Goal: Task Accomplishment & Management: Manage account settings

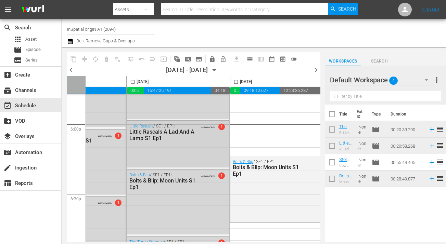
scroll to position [2483, 101]
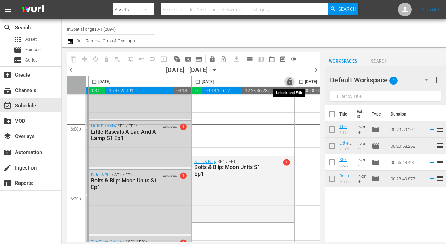
click at [287, 83] on span "lock" at bounding box center [290, 82] width 8 height 8
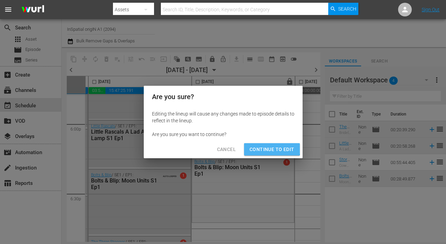
click at [268, 147] on span "Continue to Edit" at bounding box center [271, 149] width 44 height 9
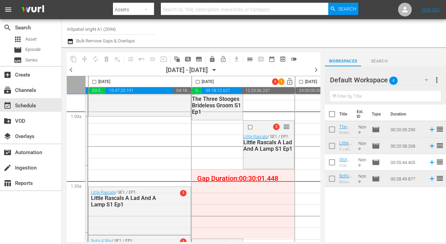
scroll to position [0, 101]
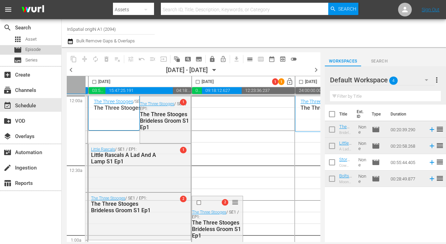
click at [35, 54] on div "movie Episode" at bounding box center [27, 50] width 27 height 10
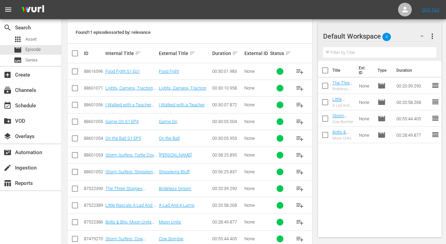
scroll to position [163, 0]
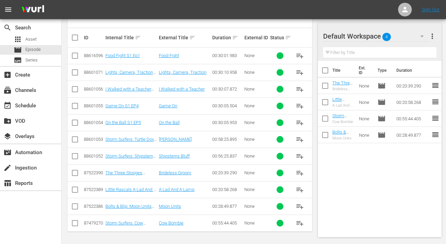
click at [75, 57] on input "checkbox" at bounding box center [75, 57] width 8 height 8
checkbox input "true"
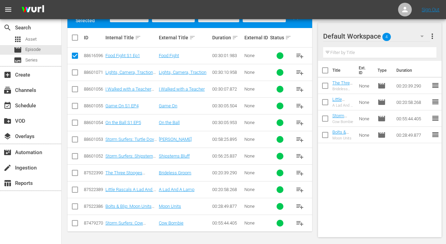
click at [74, 71] on input "checkbox" at bounding box center [75, 74] width 8 height 8
checkbox input "true"
click at [77, 88] on input "checkbox" at bounding box center [75, 91] width 8 height 8
checkbox input "true"
click at [75, 106] on input "checkbox" at bounding box center [75, 107] width 8 height 8
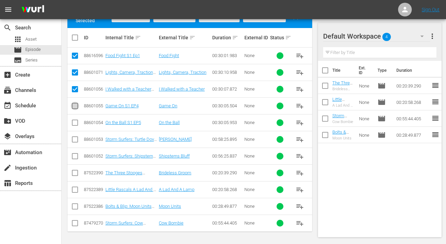
checkbox input "true"
click at [398, 182] on div "Title Ext. ID Type Duration The Three Stooges Brideless Groom S1 Ep1 Brideless …" at bounding box center [379, 148] width 123 height 174
click at [327, 86] on input "checkbox" at bounding box center [325, 87] width 14 height 14
checkbox input "true"
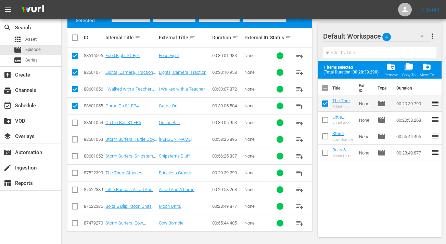
click at [75, 123] on input "checkbox" at bounding box center [75, 124] width 8 height 8
checkbox input "true"
click at [74, 143] on input "checkbox" at bounding box center [75, 141] width 8 height 8
checkbox input "true"
click at [74, 154] on input "checkbox" at bounding box center [75, 158] width 8 height 8
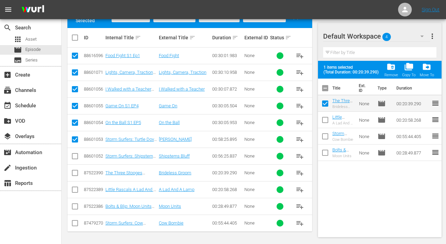
checkbox input "true"
click at [75, 175] on input "checkbox" at bounding box center [75, 174] width 8 height 8
checkbox input "true"
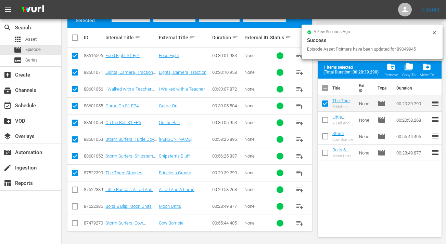
click at [74, 197] on td at bounding box center [74, 189] width 15 height 17
click at [74, 193] on input "checkbox" at bounding box center [75, 191] width 8 height 8
checkbox input "true"
click at [74, 207] on input "checkbox" at bounding box center [75, 208] width 8 height 8
checkbox input "true"
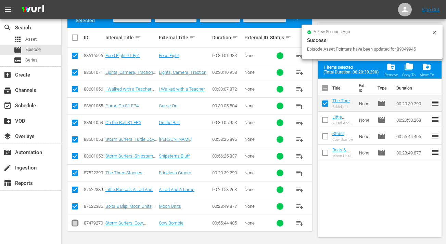
click at [75, 224] on input "checkbox" at bounding box center [75, 225] width 8 height 8
checkbox input "true"
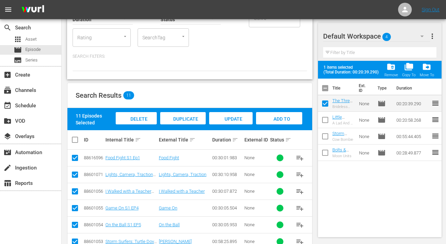
scroll to position [52, 0]
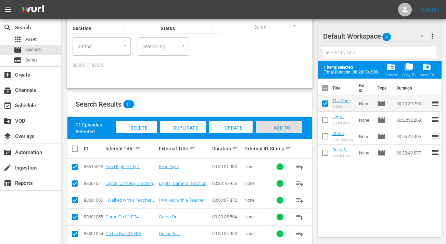
click at [286, 125] on span "Add to Workspace" at bounding box center [279, 134] width 34 height 18
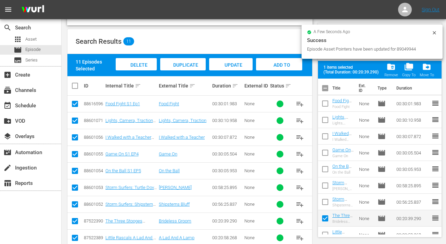
scroll to position [108, 0]
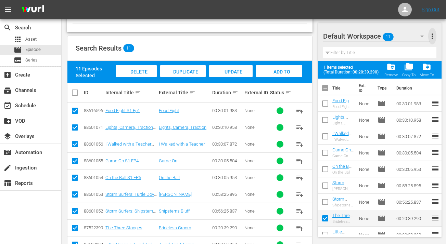
click at [434, 32] on span "more_vert" at bounding box center [432, 36] width 8 height 8
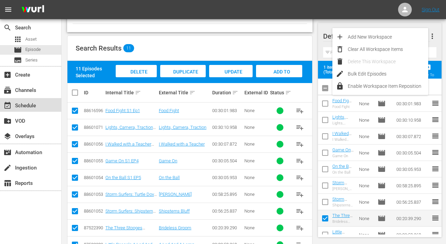
click at [29, 108] on div "event_available Schedule" at bounding box center [19, 105] width 38 height 6
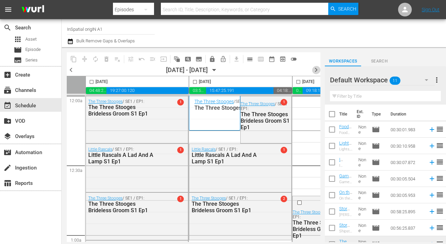
click at [316, 70] on span "chevron_right" at bounding box center [315, 70] width 9 height 9
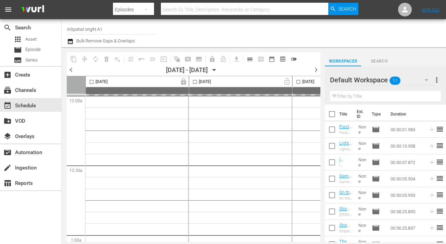
click at [69, 69] on span "chevron_left" at bounding box center [71, 70] width 9 height 9
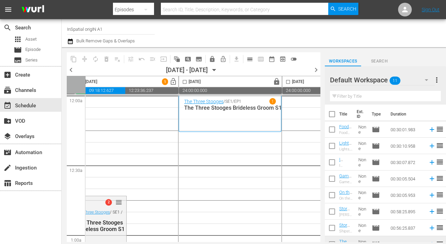
scroll to position [0, 200]
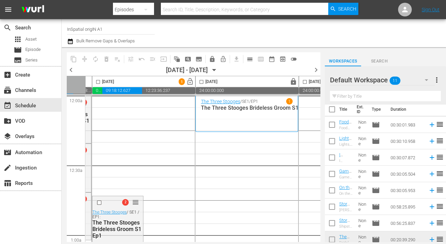
scroll to position [3, 0]
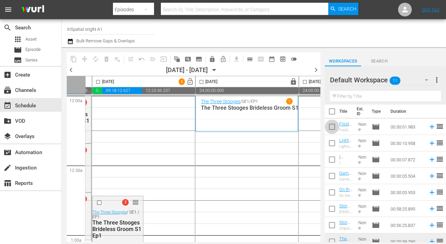
click at [332, 129] on input "checkbox" at bounding box center [331, 128] width 14 height 14
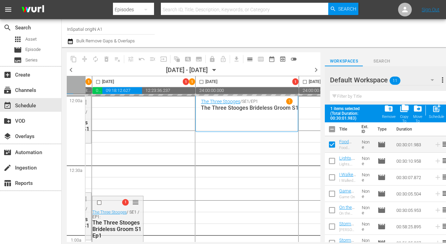
scroll to position [0, 150]
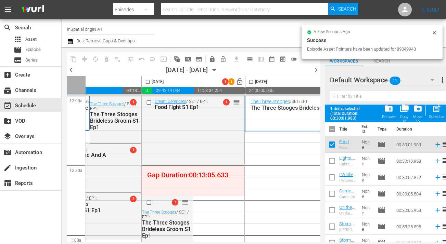
click at [334, 147] on input "checkbox" at bounding box center [331, 146] width 14 height 14
checkbox input "false"
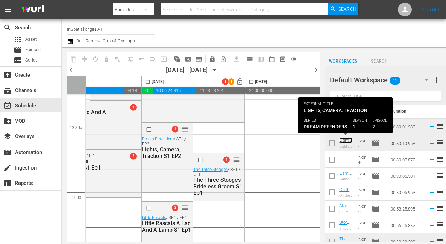
scroll to position [42, 150]
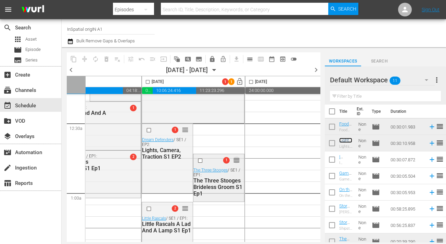
click at [235, 159] on span "reorder" at bounding box center [236, 161] width 7 height 8
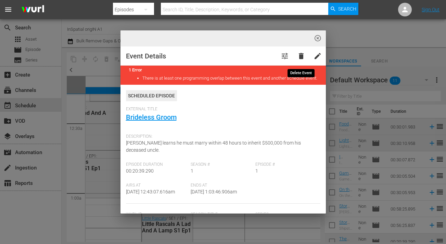
click at [299, 55] on span "delete" at bounding box center [301, 56] width 8 height 8
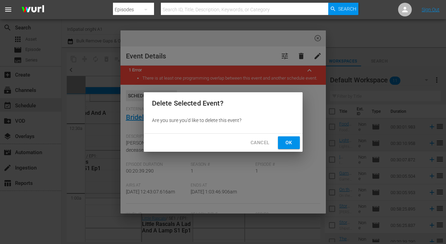
click at [284, 145] on span "Ok" at bounding box center [288, 142] width 11 height 9
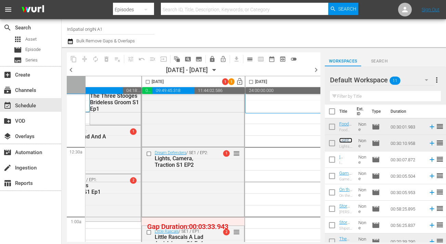
scroll to position [0, 150]
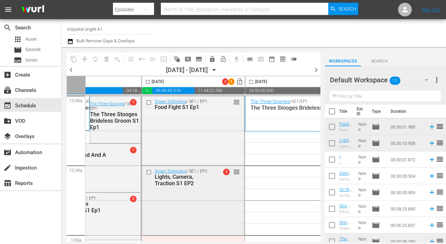
click at [225, 172] on span "1" at bounding box center [226, 172] width 6 height 6
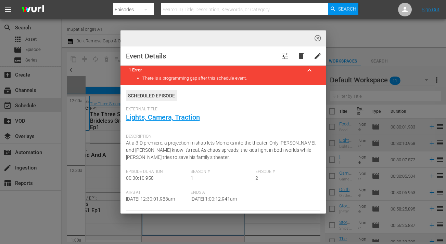
click at [317, 110] on div "External Title Lights, Camera, Traction" at bounding box center [223, 119] width 194 height 24
click at [315, 42] on span "highlight_off_icon" at bounding box center [318, 39] width 8 height 8
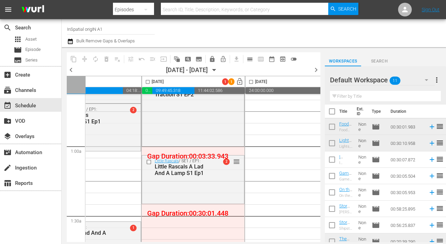
scroll to position [103, 150]
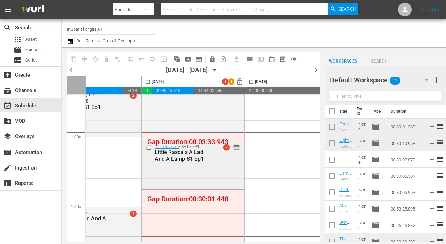
click at [235, 149] on span "reorder" at bounding box center [236, 148] width 7 height 8
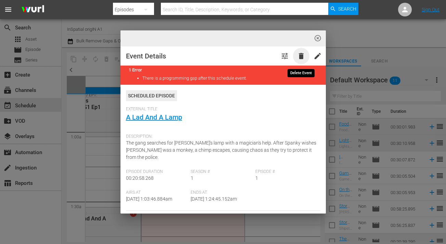
click at [303, 56] on span "delete" at bounding box center [301, 56] width 8 height 8
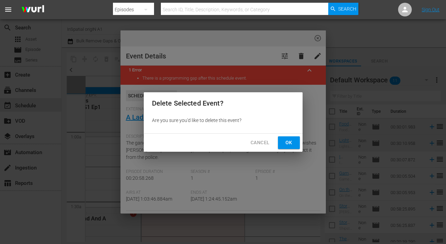
click at [283, 143] on span "Ok" at bounding box center [288, 142] width 11 height 9
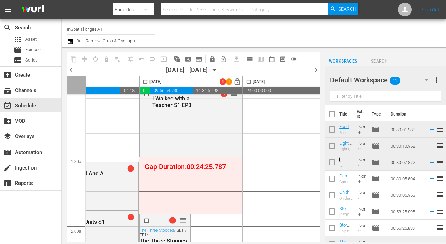
scroll to position [153, 153]
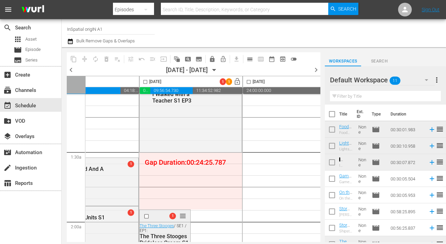
click at [183, 215] on span "reorder" at bounding box center [182, 216] width 7 height 8
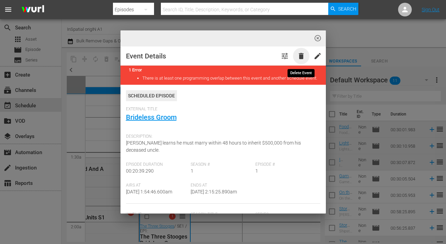
click at [302, 58] on span "delete" at bounding box center [301, 56] width 8 height 8
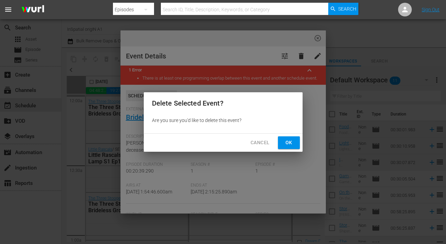
scroll to position [153, 153]
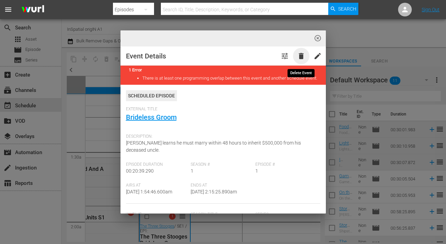
click at [300, 54] on span "delete" at bounding box center [301, 56] width 8 height 8
click at [298, 56] on span "delete" at bounding box center [301, 56] width 8 height 8
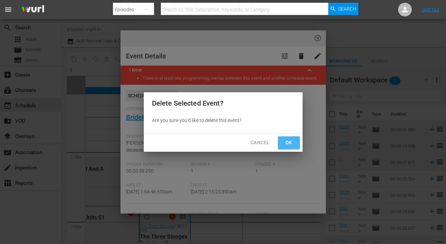
click at [291, 147] on span "Ok" at bounding box center [288, 142] width 11 height 9
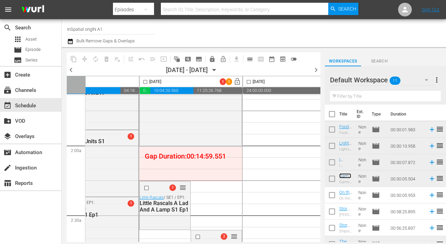
scroll to position [231, 153]
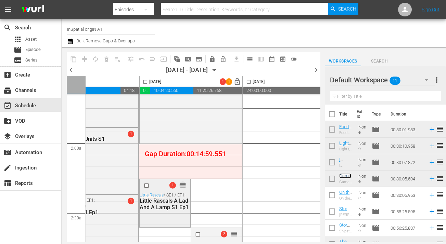
click at [181, 186] on span "reorder" at bounding box center [182, 186] width 7 height 8
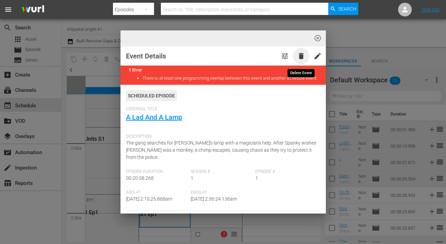
click at [299, 53] on span "delete" at bounding box center [301, 56] width 8 height 8
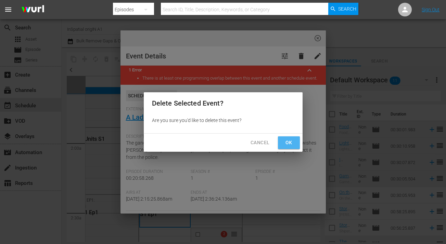
click at [291, 145] on span "Ok" at bounding box center [288, 142] width 11 height 9
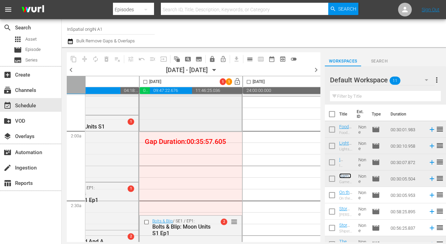
scroll to position [248, 153]
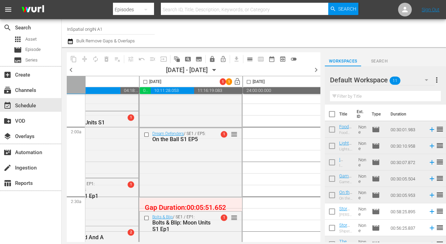
drag, startPoint x: 210, startPoint y: 219, endPoint x: 201, endPoint y: 201, distance: 20.2
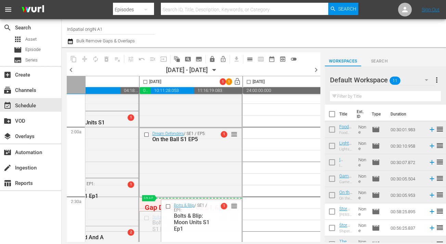
drag, startPoint x: 233, startPoint y: 217, endPoint x: 228, endPoint y: 205, distance: 12.7
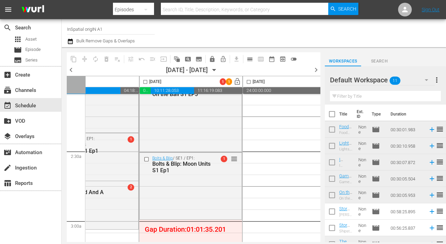
scroll to position [292, 153]
click at [236, 159] on span "reorder" at bounding box center [233, 160] width 7 height 8
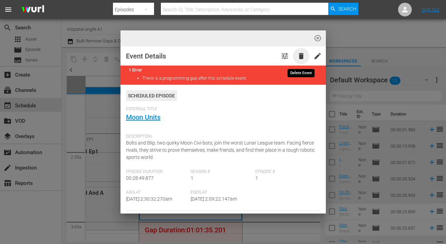
click at [302, 54] on span "delete" at bounding box center [301, 56] width 8 height 8
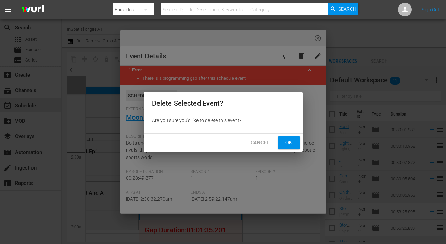
click at [284, 140] on span "Ok" at bounding box center [288, 142] width 11 height 9
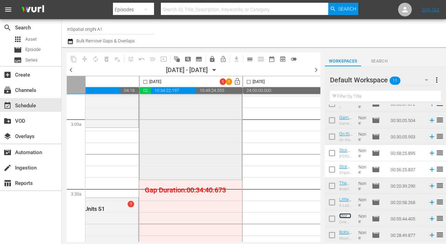
scroll to position [413, 153]
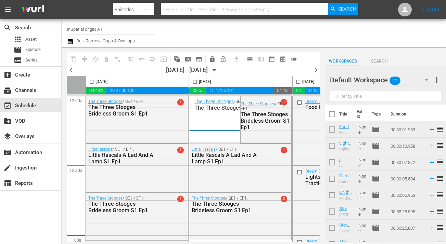
scroll to position [58, 0]
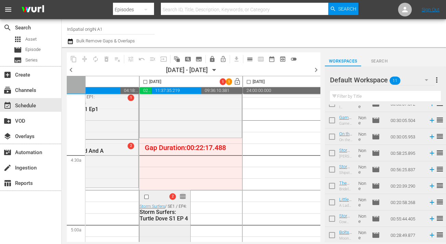
click at [184, 195] on span "reorder" at bounding box center [182, 197] width 7 height 8
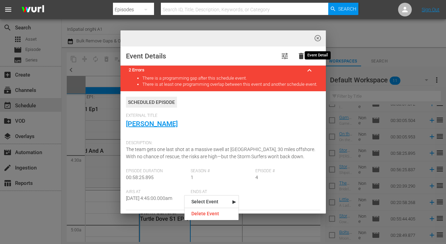
click at [318, 38] on span "highlight_off_icon" at bounding box center [318, 39] width 8 height 8
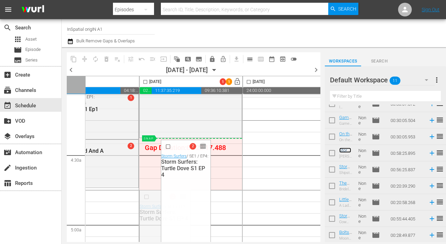
drag, startPoint x: 182, startPoint y: 197, endPoint x: 173, endPoint y: 142, distance: 56.6
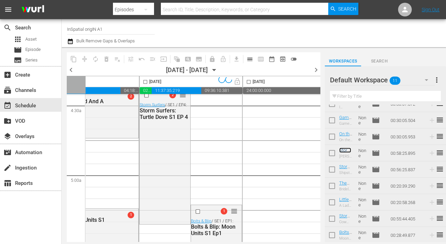
scroll to position [693, 153]
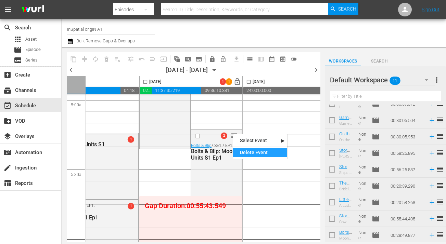
click at [250, 154] on div "Delete Event" at bounding box center [260, 152] width 54 height 9
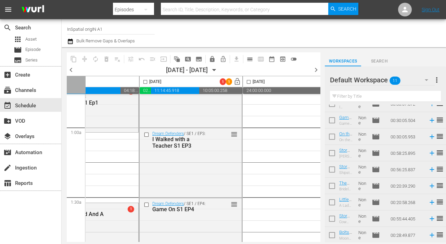
scroll to position [0, 153]
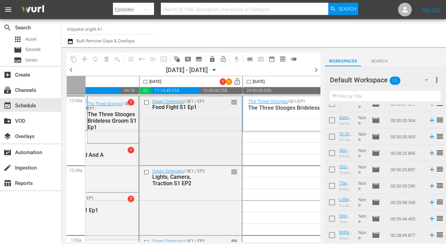
click at [207, 133] on div "Dream Defenders / SE1 / EP1: Food Fight S1 Ep1 reorder" at bounding box center [191, 130] width 102 height 68
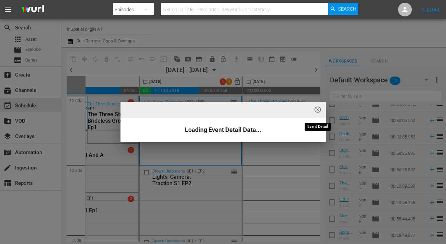
click at [316, 108] on span "highlight_off_icon" at bounding box center [318, 110] width 8 height 8
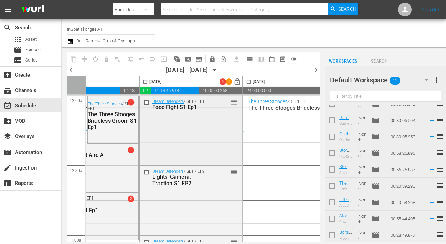
click at [147, 102] on input "checkbox" at bounding box center [147, 103] width 7 height 6
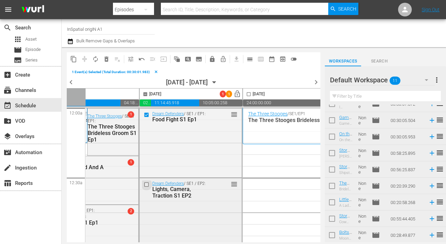
click at [146, 185] on input "checkbox" at bounding box center [147, 185] width 7 height 6
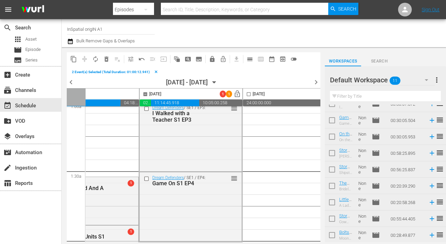
scroll to position [118, 153]
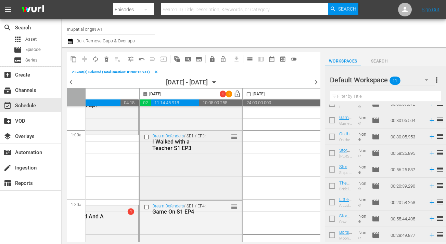
click at [146, 138] on input "checkbox" at bounding box center [147, 137] width 7 height 6
click at [148, 206] on input "checkbox" at bounding box center [147, 207] width 7 height 6
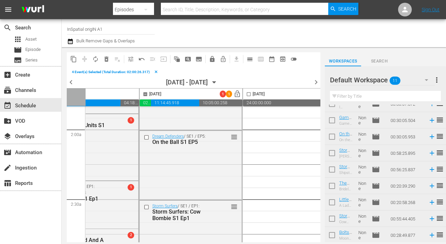
scroll to position [238, 153]
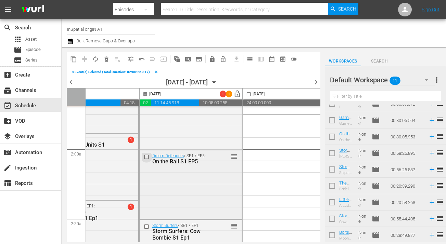
click at [146, 156] on input "checkbox" at bounding box center [147, 157] width 7 height 6
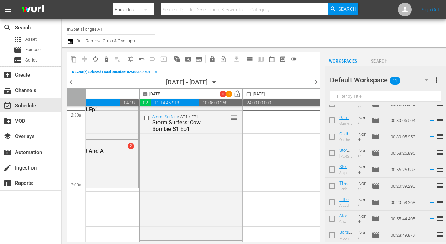
scroll to position [366, 153]
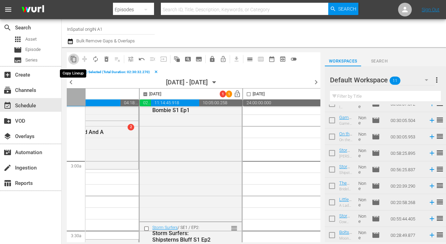
click at [73, 58] on span "content_copy" at bounding box center [73, 59] width 7 height 7
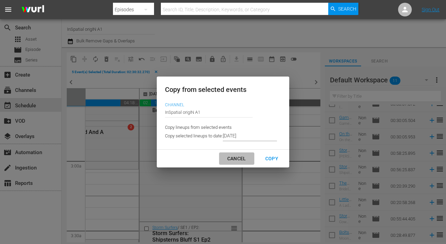
click at [225, 157] on div "Cancel" at bounding box center [237, 159] width 30 height 9
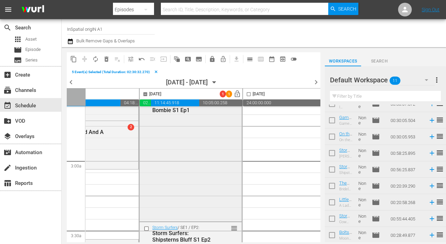
click at [184, 144] on div "Storm Surfers / SE1 / EP1: Storm Surfers: Cow Bombie S1 Ep1 reorder" at bounding box center [191, 157] width 102 height 128
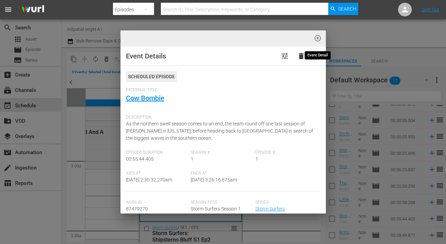
click at [318, 38] on span "highlight_off_icon" at bounding box center [318, 39] width 8 height 8
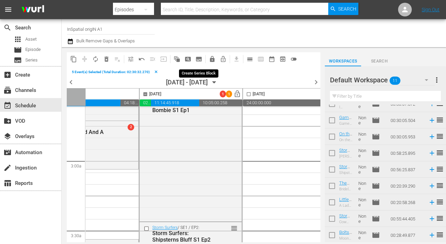
click at [198, 58] on span "subtitles_outlined" at bounding box center [198, 59] width 7 height 7
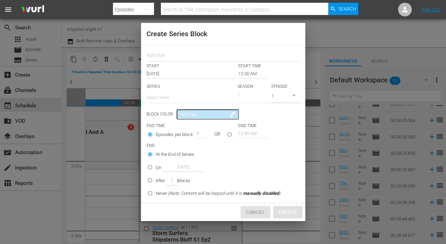
click at [260, 213] on span "Cancel" at bounding box center [255, 212] width 19 height 9
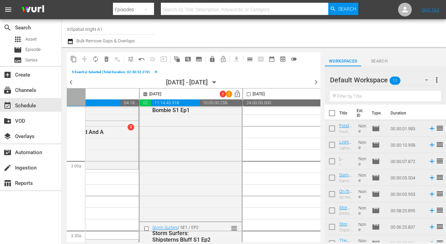
scroll to position [0, 0]
click at [333, 131] on input "checkbox" at bounding box center [331, 131] width 14 height 14
checkbox input "true"
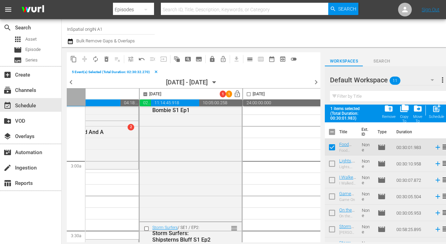
click at [332, 162] on input "checkbox" at bounding box center [331, 165] width 14 height 14
checkbox input "true"
click at [331, 180] on input "checkbox" at bounding box center [331, 181] width 14 height 14
checkbox input "true"
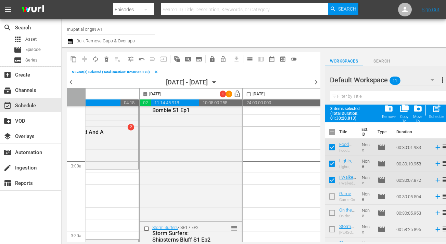
click at [333, 197] on input "checkbox" at bounding box center [331, 198] width 14 height 14
checkbox input "true"
click at [332, 211] on input "checkbox" at bounding box center [331, 214] width 14 height 14
checkbox input "true"
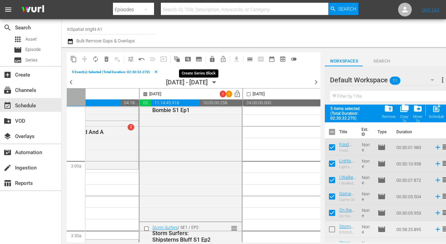
click at [198, 60] on span "subtitles_outlined" at bounding box center [198, 59] width 7 height 7
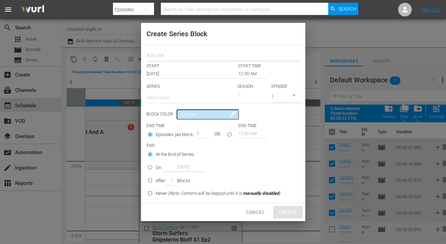
click at [183, 58] on input "text" at bounding box center [222, 56] width 153 height 11
type input "Dream Defenders S1 1-5"
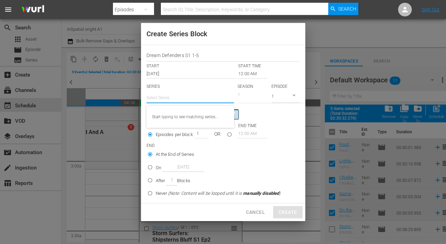
click at [187, 98] on input "text" at bounding box center [190, 98] width 88 height 16
type input "s"
click at [184, 118] on div "Dream Defenders" at bounding box center [190, 117] width 77 height 16
type input "Dream Defenders"
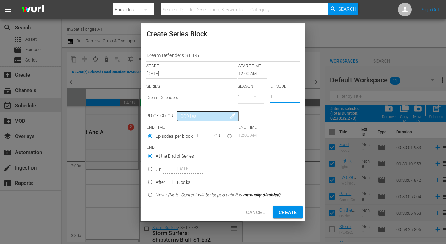
click at [275, 96] on input "1" at bounding box center [284, 97] width 29 height 11
click at [203, 138] on input "1" at bounding box center [200, 136] width 10 height 10
click at [202, 135] on input "2" at bounding box center [200, 136] width 10 height 10
click at [202, 135] on input "3" at bounding box center [200, 136] width 10 height 10
click at [202, 135] on input "4" at bounding box center [200, 136] width 10 height 10
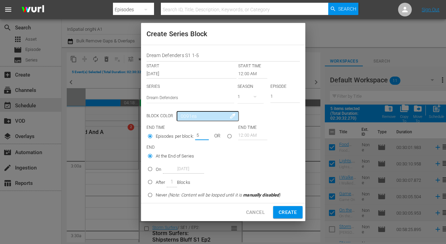
click at [202, 135] on input "5" at bounding box center [200, 136] width 10 height 10
click at [295, 141] on div "Episodes per block: 5 OR 12:00 AM" at bounding box center [222, 137] width 153 height 13
click at [253, 214] on span "Cancel" at bounding box center [255, 212] width 19 height 9
type input "1"
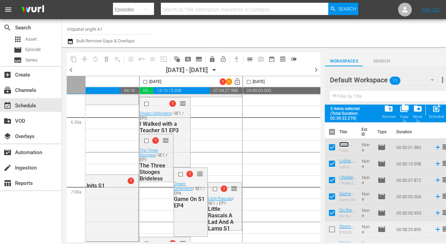
scroll to position [891, 153]
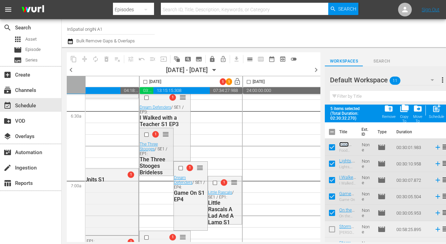
click at [167, 134] on span "reorder" at bounding box center [165, 135] width 7 height 8
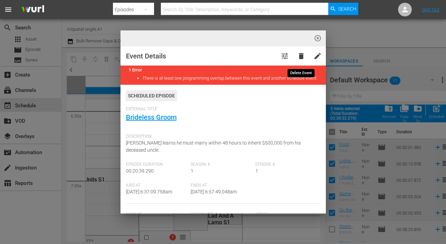
click at [301, 53] on span "delete" at bounding box center [301, 56] width 8 height 8
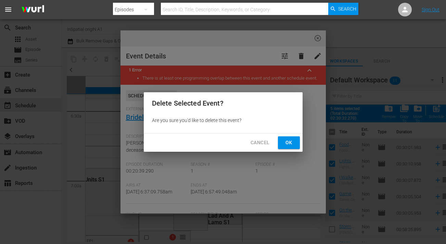
click at [291, 146] on span "Ok" at bounding box center [288, 142] width 11 height 9
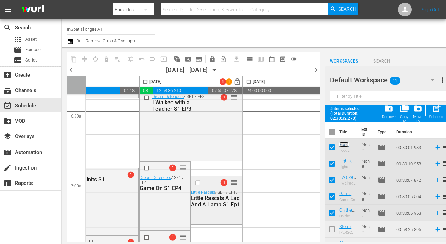
click at [234, 182] on span "reorder" at bounding box center [233, 183] width 7 height 8
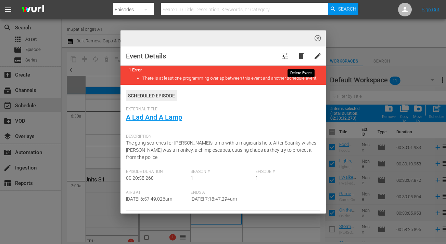
click at [300, 58] on span "delete" at bounding box center [301, 56] width 8 height 8
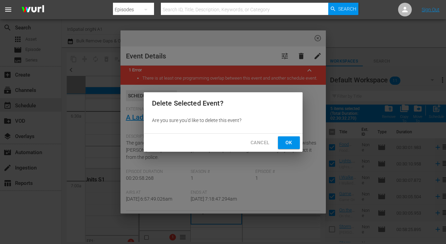
click at [288, 144] on span "Ok" at bounding box center [288, 142] width 11 height 9
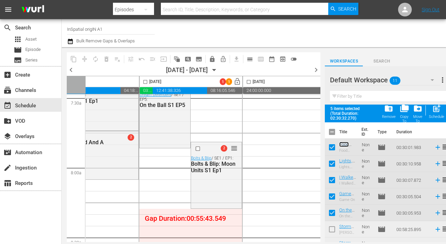
scroll to position [1045, 153]
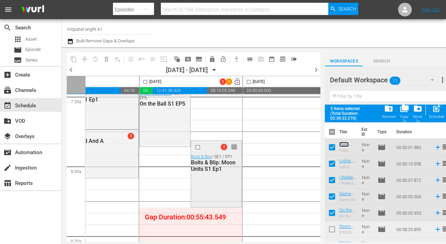
click at [235, 149] on span "reorder" at bounding box center [233, 147] width 7 height 8
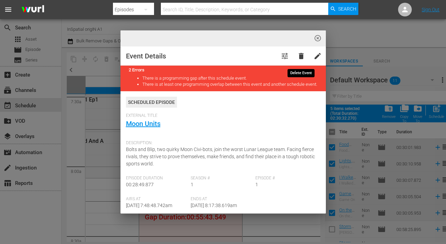
click at [301, 54] on span "delete" at bounding box center [301, 56] width 8 height 8
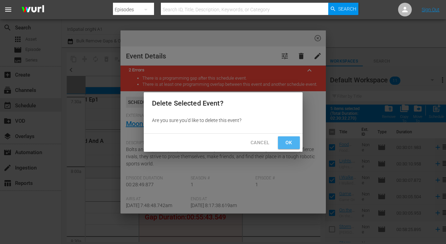
click at [287, 138] on button "Ok" at bounding box center [289, 142] width 22 height 13
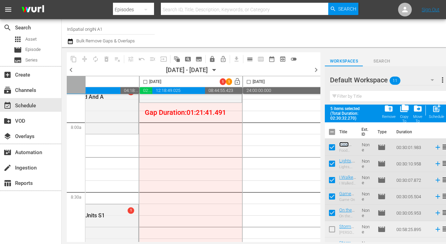
scroll to position [1093, 153]
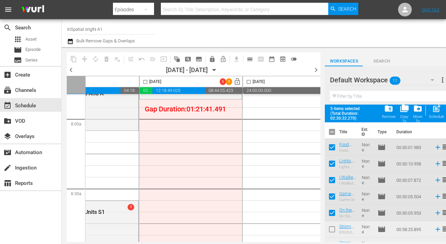
click at [331, 148] on input "checkbox" at bounding box center [331, 149] width 14 height 14
checkbox input "false"
click at [335, 168] on input "checkbox" at bounding box center [331, 165] width 14 height 14
checkbox input "false"
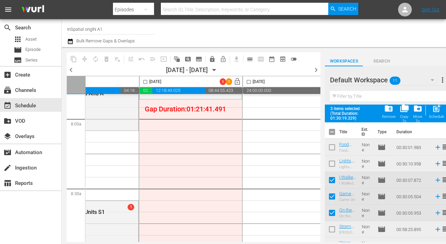
click at [334, 180] on input "checkbox" at bounding box center [331, 181] width 14 height 14
checkbox input "false"
click at [334, 198] on input "checkbox" at bounding box center [331, 198] width 14 height 14
checkbox input "false"
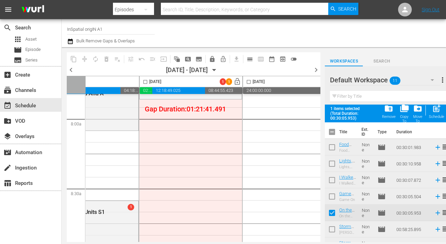
click at [332, 213] on input "checkbox" at bounding box center [331, 214] width 14 height 14
checkbox input "false"
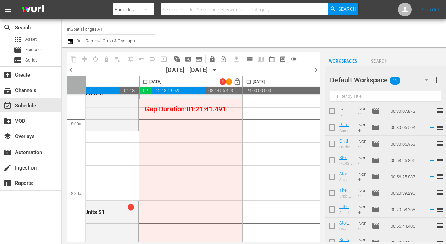
scroll to position [58, 0]
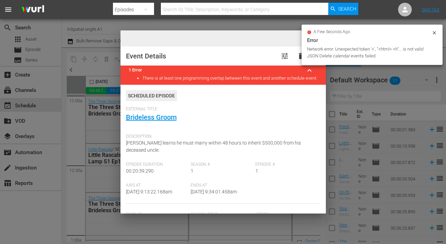
scroll to position [58, 0]
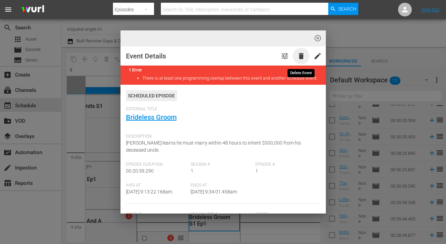
click at [301, 56] on span "delete" at bounding box center [301, 56] width 8 height 8
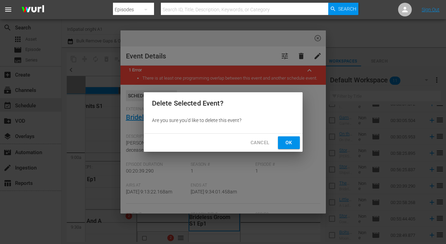
click at [289, 141] on span "Ok" at bounding box center [288, 142] width 11 height 9
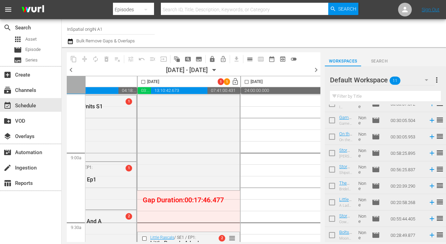
scroll to position [1299, 155]
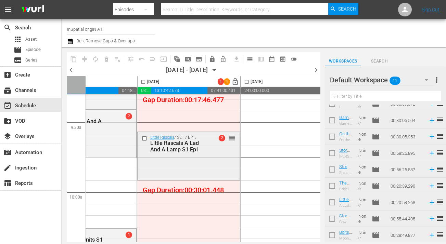
click at [233, 140] on span "reorder" at bounding box center [231, 138] width 7 height 8
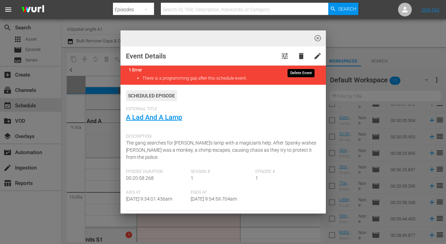
click at [300, 55] on span "delete" at bounding box center [301, 56] width 8 height 8
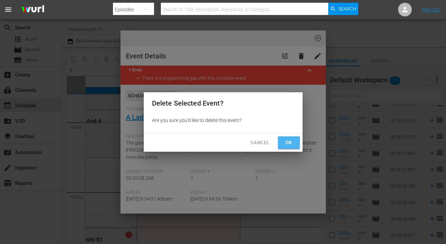
click at [288, 140] on span "Ok" at bounding box center [288, 142] width 11 height 9
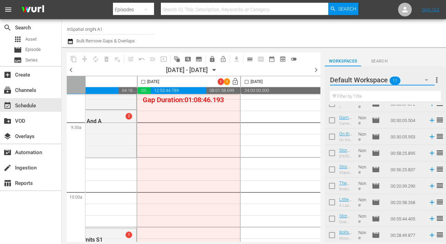
click at [427, 79] on icon "button" at bounding box center [426, 80] width 8 height 8
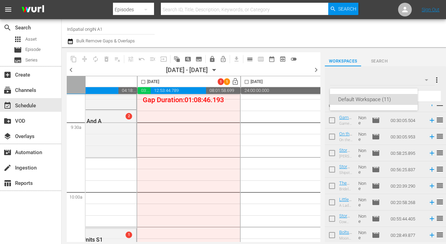
click at [437, 79] on div "Default Workspace (11)" at bounding box center [223, 122] width 446 height 244
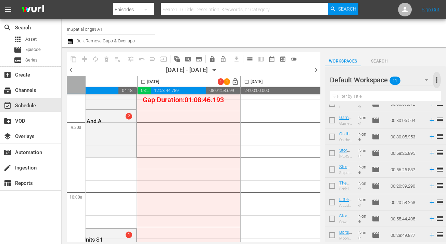
click at [437, 80] on span "more_vert" at bounding box center [436, 80] width 8 height 8
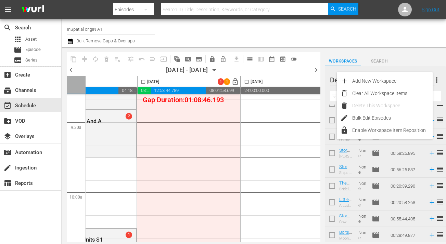
click at [414, 59] on div "Workspaces Search" at bounding box center [384, 60] width 121 height 14
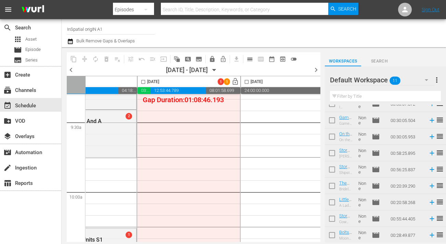
click at [376, 62] on span "Search" at bounding box center [379, 61] width 36 height 7
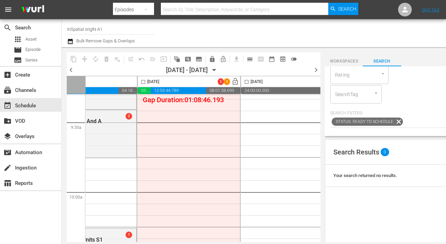
scroll to position [0, 0]
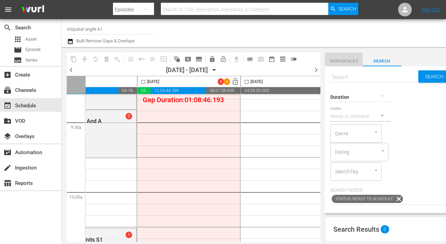
click at [341, 61] on span "Workspaces" at bounding box center [343, 61] width 38 height 7
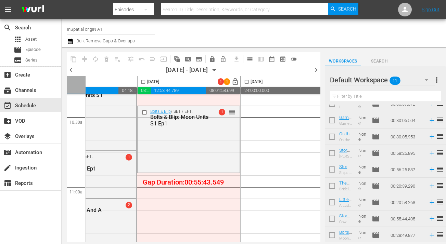
scroll to position [1430, 155]
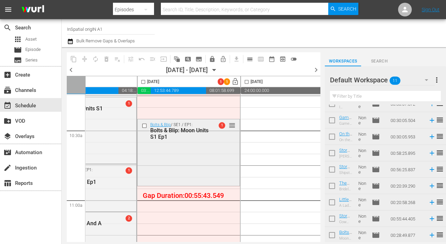
click at [231, 126] on span "reorder" at bounding box center [231, 126] width 7 height 8
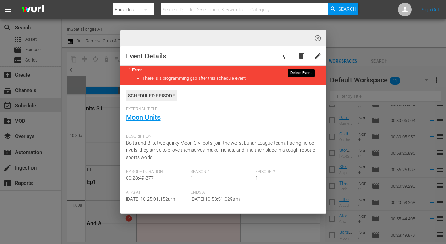
click at [301, 56] on span "delete" at bounding box center [301, 56] width 8 height 8
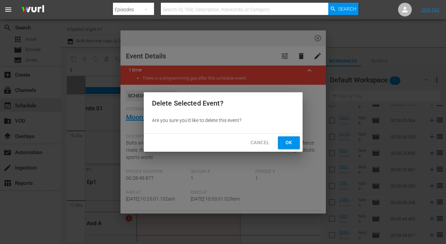
click at [282, 146] on button "Ok" at bounding box center [289, 142] width 22 height 13
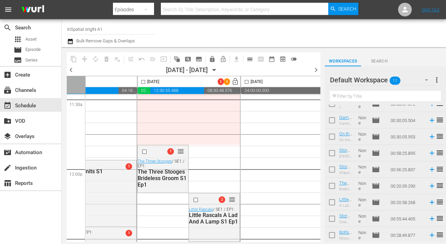
scroll to position [1605, 155]
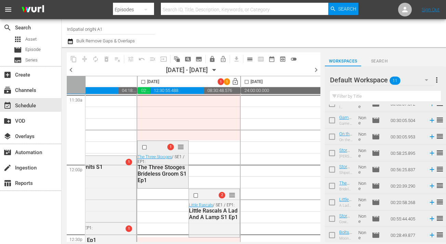
click at [181, 148] on span "reorder" at bounding box center [180, 147] width 7 height 8
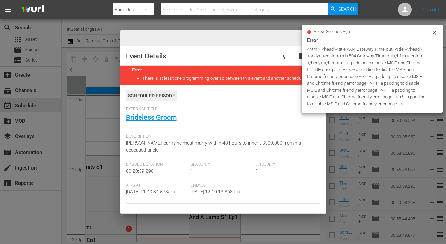
click at [317, 110] on div "a few seconds ago Error <html> <head><title>504 Gateway Time-out</title></head>…" at bounding box center [371, 69] width 141 height 88
click at [242, 112] on span "External Title" at bounding box center [221, 109] width 191 height 5
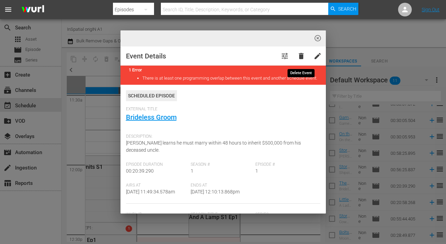
click at [299, 56] on span "delete" at bounding box center [301, 56] width 8 height 8
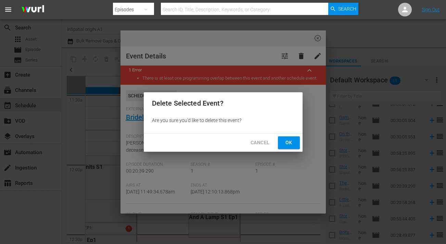
click at [282, 139] on button "Ok" at bounding box center [289, 142] width 22 height 13
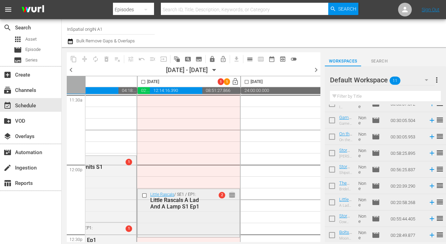
click at [233, 193] on span "reorder" at bounding box center [231, 195] width 7 height 8
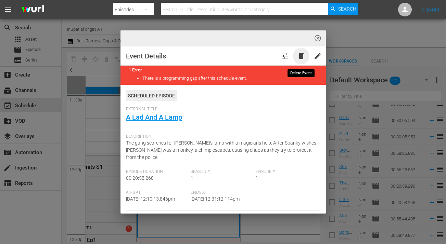
click at [301, 56] on span "delete" at bounding box center [301, 56] width 8 height 8
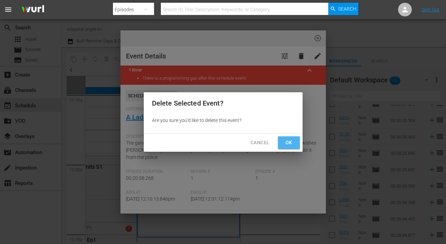
click at [287, 139] on span "Ok" at bounding box center [288, 142] width 11 height 9
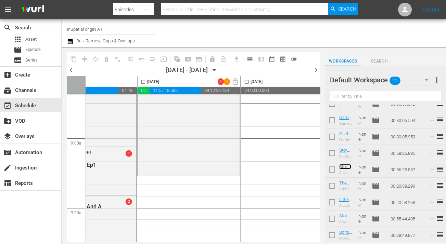
scroll to position [1281, 155]
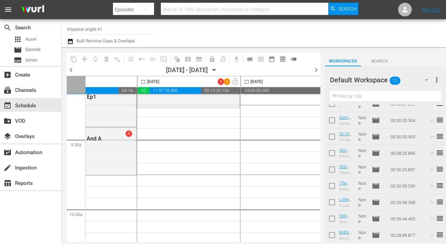
click at [233, 82] on span "lock_open" at bounding box center [235, 81] width 11 height 5
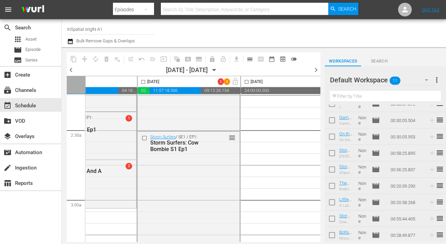
scroll to position [290, 155]
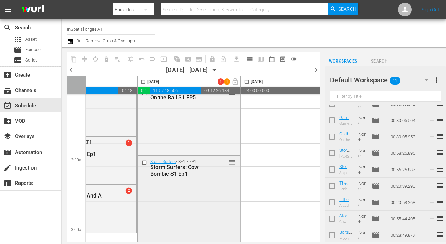
click at [145, 162] on input "checkbox" at bounding box center [145, 163] width 7 height 6
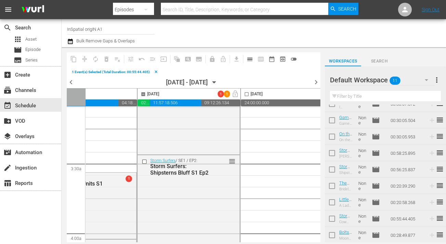
scroll to position [436, 155]
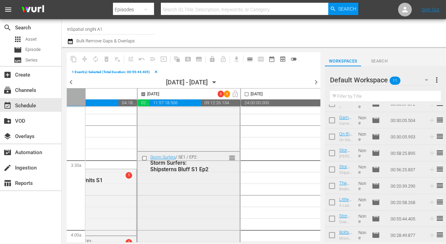
click at [145, 157] on input "checkbox" at bounding box center [145, 159] width 7 height 6
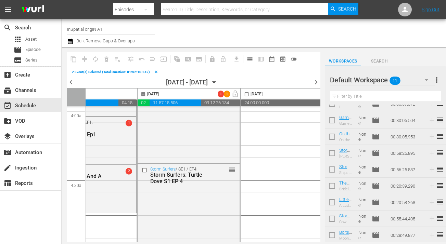
scroll to position [561, 155]
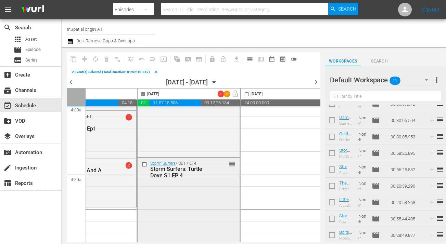
click at [143, 165] on input "checkbox" at bounding box center [145, 165] width 7 height 6
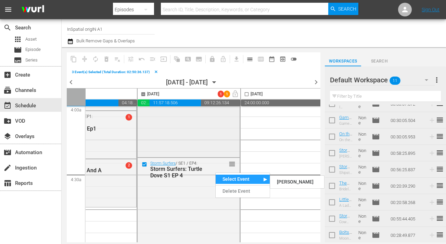
click at [190, 133] on div "Storm Surfers / SE1 / EP2: Storm Surfers: Shipsterns Bluff S1 Ep2 reorder" at bounding box center [188, 91] width 102 height 129
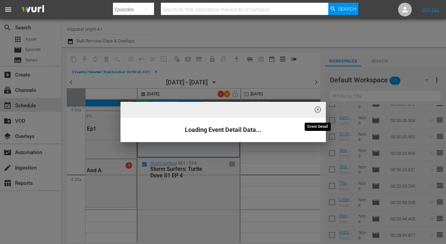
click at [316, 109] on span "highlight_off_icon" at bounding box center [318, 110] width 8 height 8
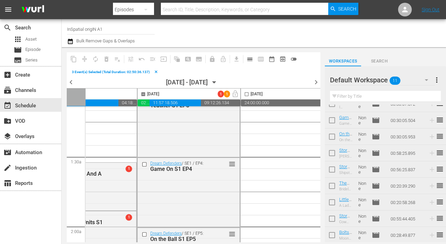
scroll to position [0, 155]
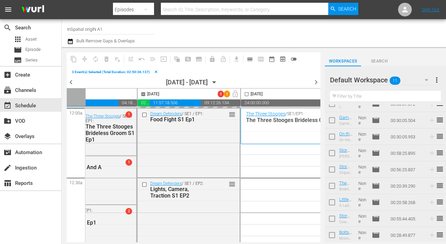
click at [190, 153] on div "Dream Defenders / SE1 / EP1: Food Fight S1 Ep1 reorder" at bounding box center [188, 142] width 102 height 68
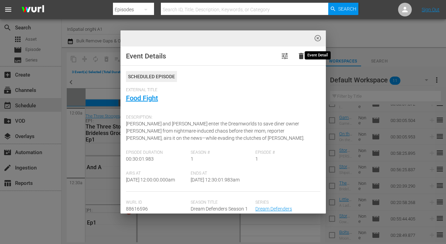
click at [316, 36] on span "highlight_off_icon" at bounding box center [318, 39] width 8 height 8
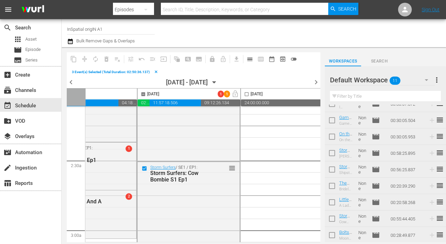
scroll to position [313, 155]
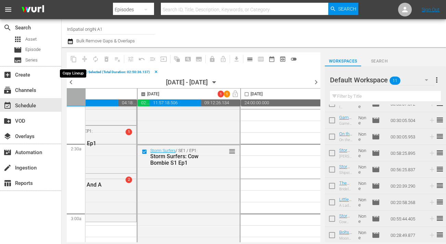
click at [74, 61] on span "content_copy" at bounding box center [73, 59] width 11 height 11
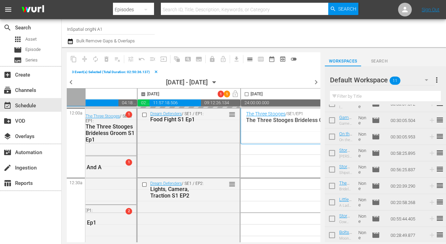
click at [207, 107] on div at bounding box center [188, 107] width 103 height 1
click at [154, 71] on span "clear" at bounding box center [156, 72] width 4 height 4
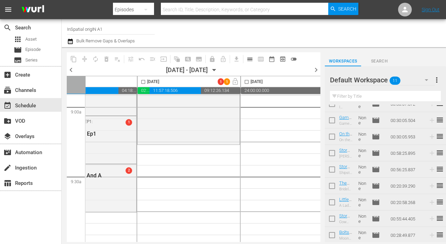
scroll to position [1245, 155]
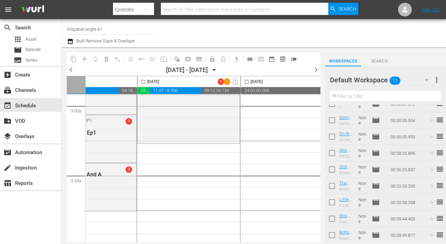
click at [203, 113] on div "Storm Surfers / SE1 / EP1: Storm Surfers: Cow Bombie S1 Ep1 1 reorder" at bounding box center [188, 79] width 102 height 128
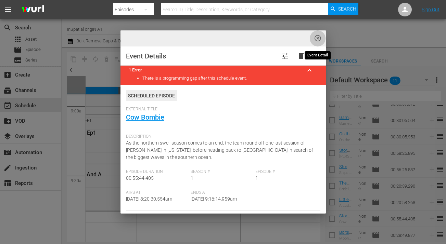
click at [317, 37] on span "highlight_off_icon" at bounding box center [318, 39] width 8 height 8
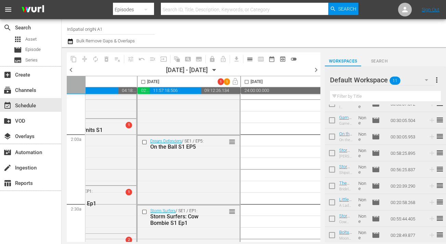
scroll to position [0, 155]
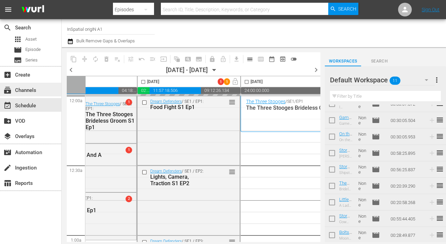
click at [23, 92] on div "subscriptions Channels" at bounding box center [19, 89] width 38 height 6
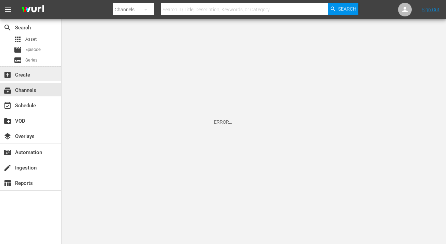
click at [24, 76] on div "add_box Create" at bounding box center [19, 74] width 38 height 6
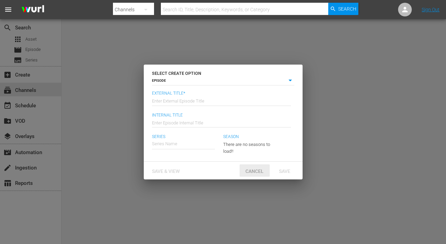
click at [249, 169] on span "Cancel" at bounding box center [254, 171] width 29 height 5
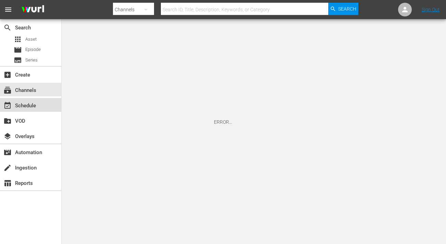
click at [24, 107] on div "event_available Schedule" at bounding box center [19, 105] width 38 height 6
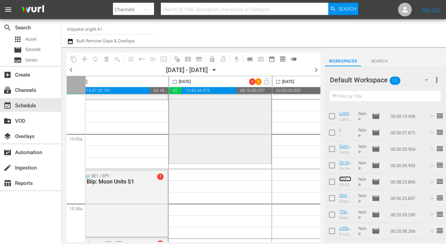
scroll to position [1357, 123]
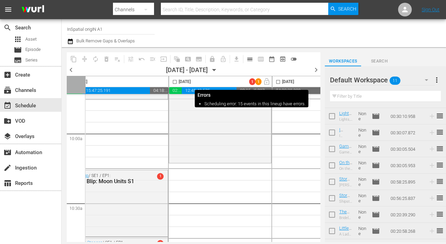
click at [250, 82] on span "1" at bounding box center [252, 82] width 6 height 4
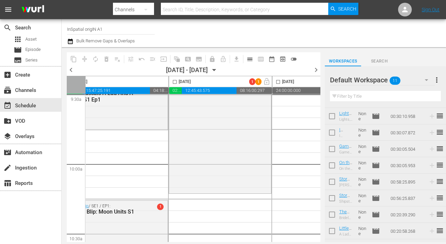
scroll to position [1327, 123]
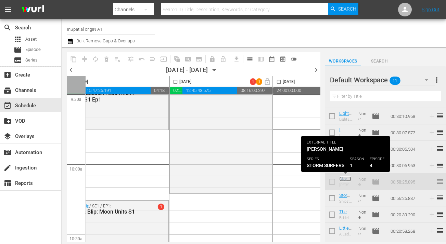
scroll to position [1327, 126]
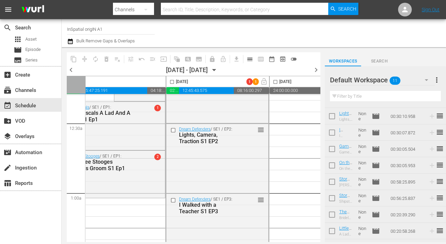
scroll to position [0, 126]
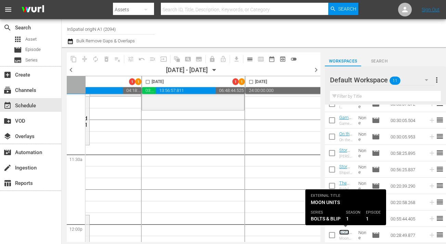
scroll to position [1488, 150]
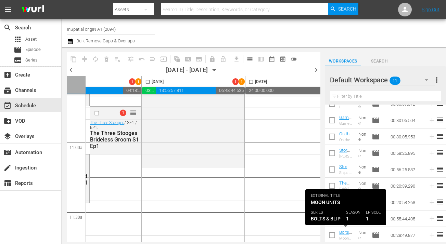
click at [435, 35] on div at bounding box center [355, 33] width 170 height 25
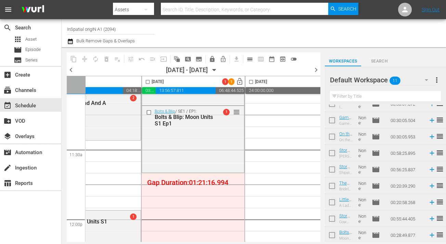
scroll to position [1551, 150]
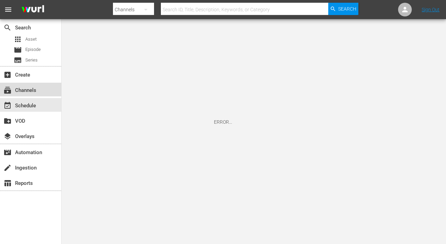
click at [27, 90] on div "subscriptions Channels" at bounding box center [19, 89] width 38 height 6
click at [32, 106] on div "event_available Schedule" at bounding box center [19, 105] width 38 height 6
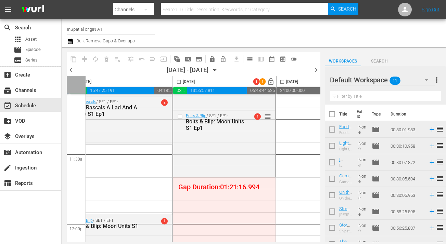
scroll to position [1566, 119]
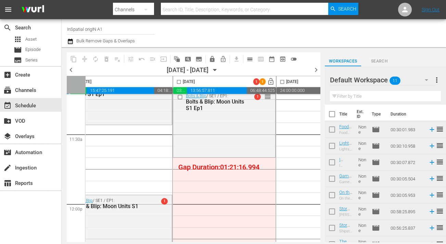
click at [333, 130] on input "checkbox" at bounding box center [331, 131] width 14 height 14
checkbox input "true"
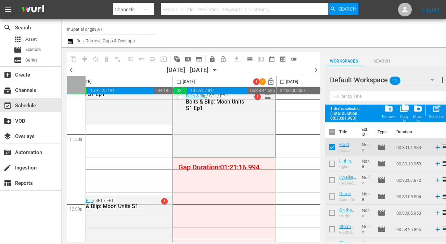
click at [332, 162] on input "checkbox" at bounding box center [331, 165] width 14 height 14
checkbox input "true"
click at [331, 178] on input "checkbox" at bounding box center [331, 181] width 14 height 14
checkbox input "true"
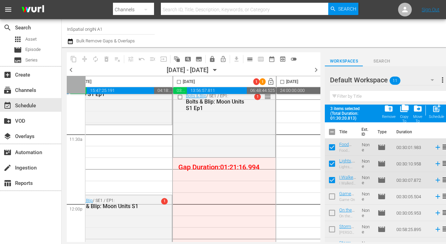
click at [330, 194] on input "checkbox" at bounding box center [331, 198] width 14 height 14
checkbox input "true"
click at [332, 214] on input "checkbox" at bounding box center [331, 214] width 14 height 14
checkbox input "true"
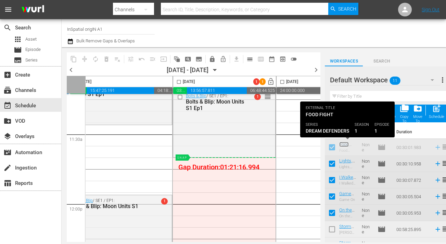
scroll to position [1566, 120]
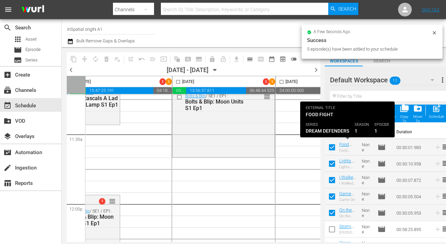
click at [434, 35] on div at bounding box center [355, 33] width 170 height 25
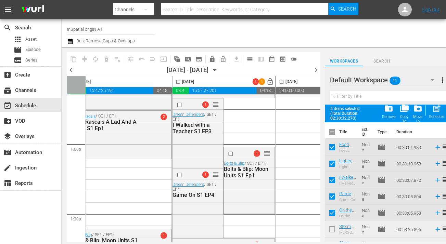
scroll to position [1766, 120]
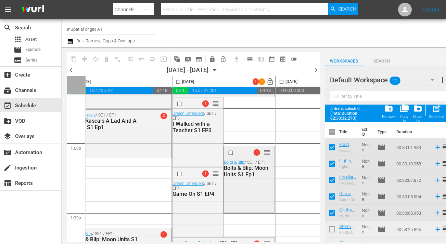
click at [267, 153] on span "reorder" at bounding box center [266, 153] width 7 height 8
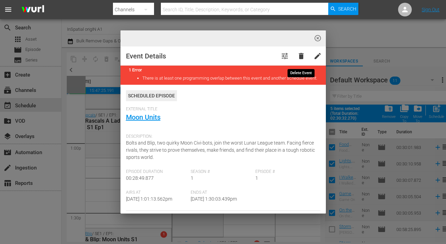
click at [303, 56] on span "delete" at bounding box center [301, 56] width 8 height 8
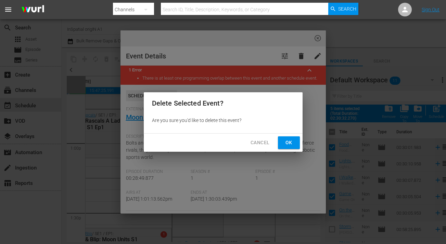
click at [290, 144] on span "Ok" at bounding box center [288, 142] width 11 height 9
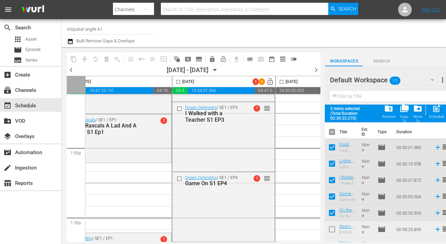
scroll to position [1954, 120]
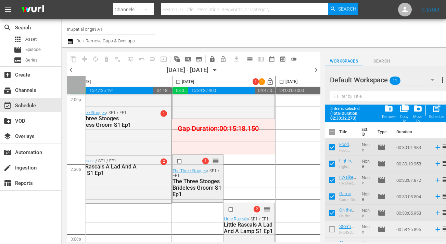
click at [215, 161] on span "reorder" at bounding box center [215, 161] width 7 height 8
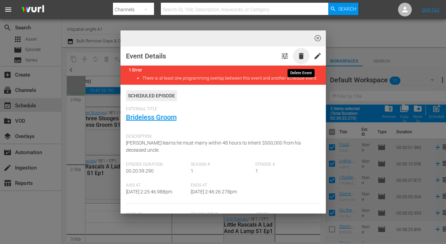
click at [302, 54] on span "delete" at bounding box center [301, 56] width 8 height 8
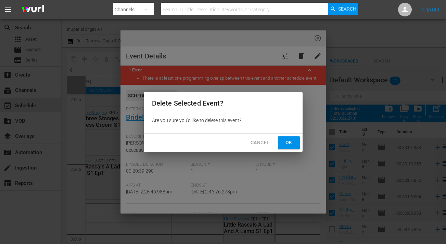
click at [288, 142] on span "Ok" at bounding box center [288, 142] width 11 height 9
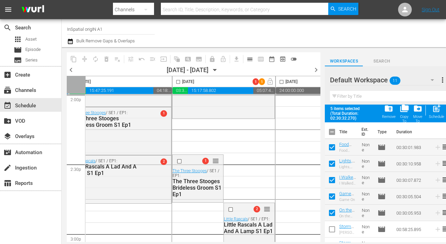
scroll to position [2064, 120]
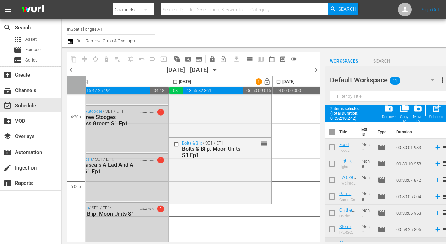
scroll to position [58, 0]
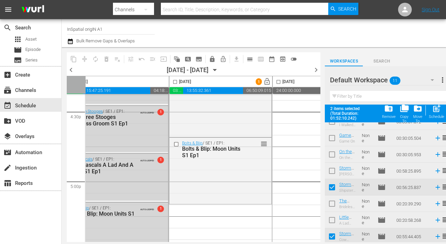
click at [333, 171] on input "checkbox" at bounding box center [331, 172] width 14 height 14
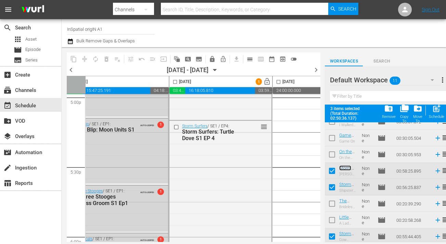
scroll to position [2357, 123]
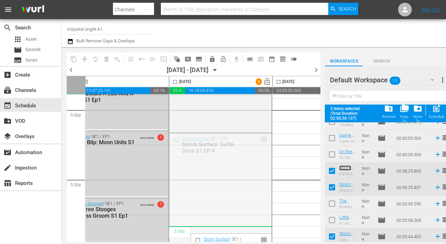
drag, startPoint x: 262, startPoint y: 138, endPoint x: 220, endPoint y: 234, distance: 104.3
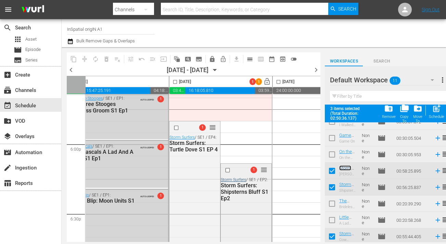
scroll to position [2549, 123]
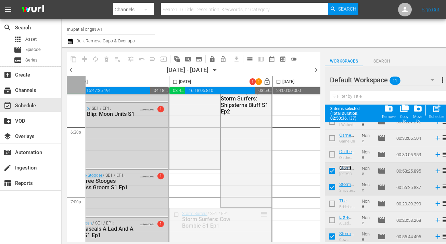
drag, startPoint x: 263, startPoint y: 213, endPoint x: 253, endPoint y: 95, distance: 118.7
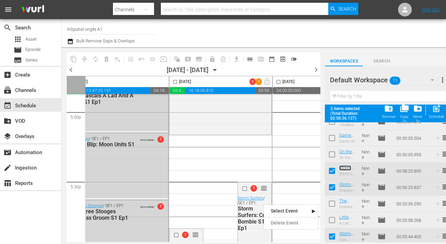
scroll to position [2327, 123]
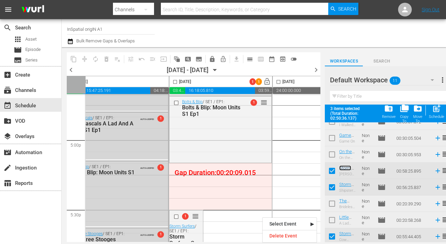
drag, startPoint x: 264, startPoint y: 222, endPoint x: 210, endPoint y: 176, distance: 70.9
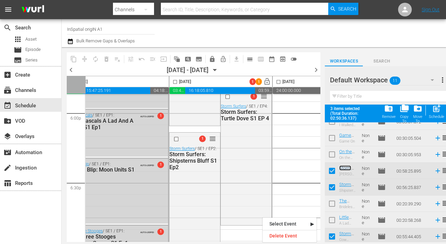
scroll to position [2500, 123]
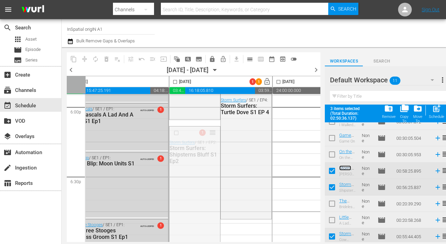
drag, startPoint x: 212, startPoint y: 133, endPoint x: 212, endPoint y: 124, distance: 8.6
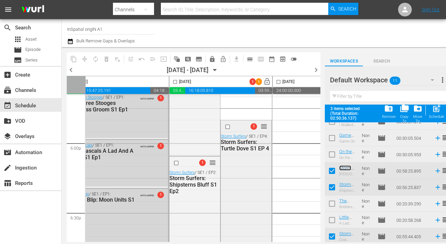
scroll to position [2469, 123]
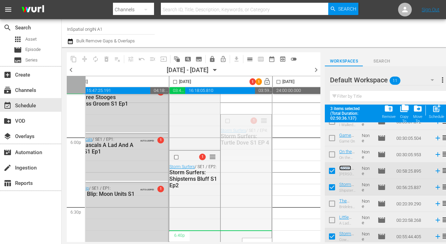
drag, startPoint x: 266, startPoint y: 122, endPoint x: 259, endPoint y: 231, distance: 109.3
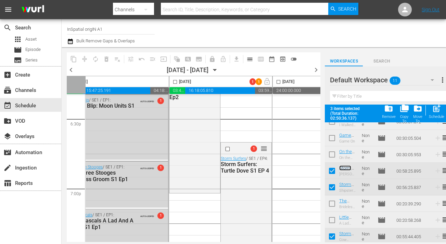
scroll to position [2557, 123]
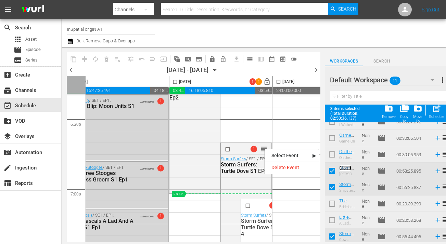
drag, startPoint x: 259, startPoint y: 229, endPoint x: 258, endPoint y: 197, distance: 32.5
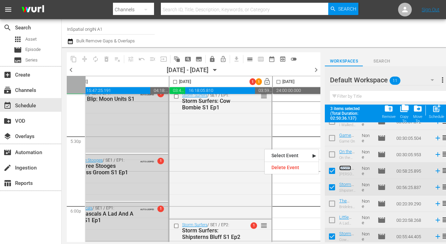
scroll to position [2372, 123]
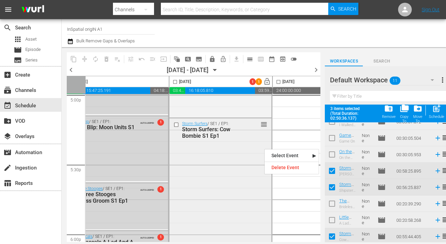
click at [177, 126] on input "checkbox" at bounding box center [176, 125] width 7 height 6
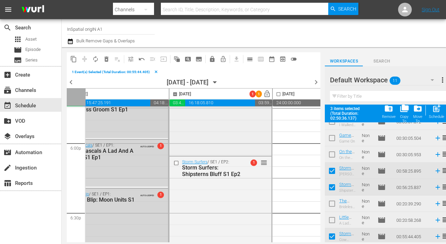
scroll to position [2479, 123]
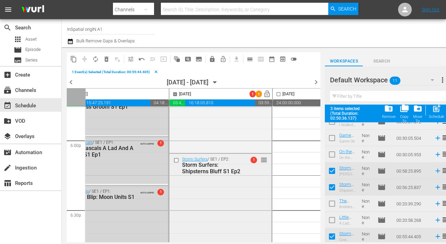
click at [176, 161] on input "checkbox" at bounding box center [176, 161] width 7 height 6
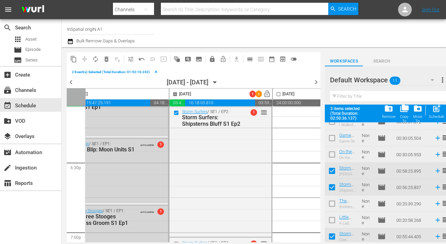
scroll to position [2583, 123]
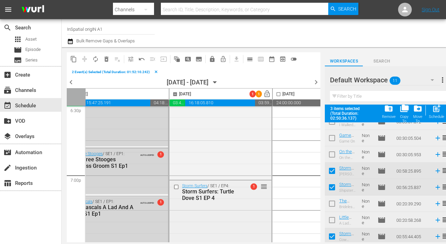
click at [175, 186] on input "checkbox" at bounding box center [176, 187] width 7 height 6
click at [72, 59] on span "content_copy" at bounding box center [73, 59] width 7 height 7
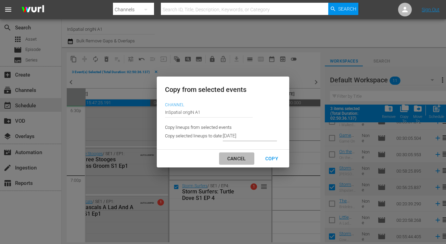
click at [228, 160] on div "Cancel" at bounding box center [237, 159] width 30 height 9
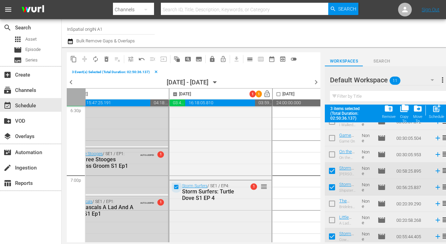
click at [177, 188] on input "checkbox" at bounding box center [176, 187] width 7 height 6
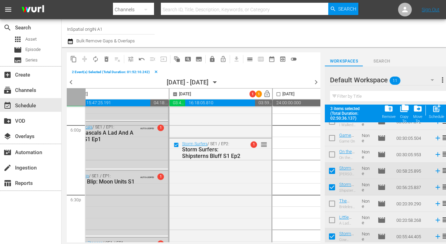
scroll to position [2486, 123]
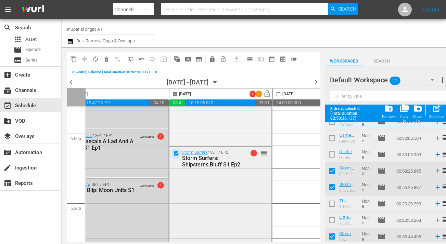
click at [177, 154] on input "checkbox" at bounding box center [176, 154] width 7 height 6
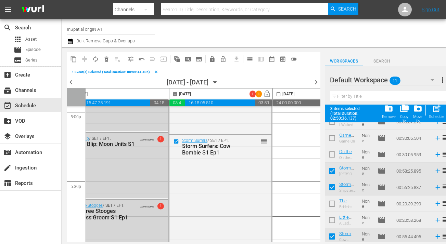
scroll to position [2367, 123]
click at [175, 144] on input "checkbox" at bounding box center [176, 143] width 7 height 6
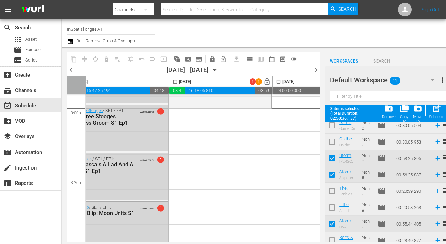
scroll to position [76, 0]
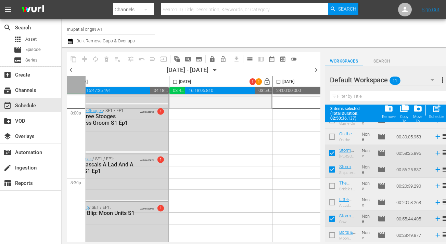
click at [332, 156] on input "checkbox" at bounding box center [331, 154] width 14 height 14
checkbox input "false"
click at [334, 169] on input "checkbox" at bounding box center [331, 171] width 14 height 14
checkbox input "false"
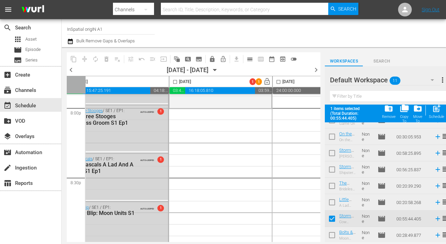
click at [332, 219] on input "checkbox" at bounding box center [331, 220] width 14 height 14
checkbox input "false"
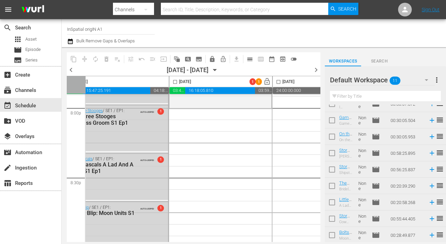
scroll to position [58, 0]
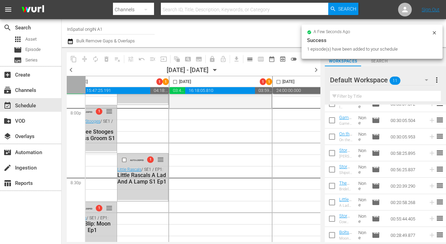
click at [434, 32] on icon at bounding box center [433, 32] width 3 height 3
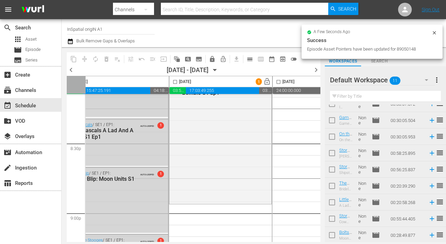
scroll to position [2855, 123]
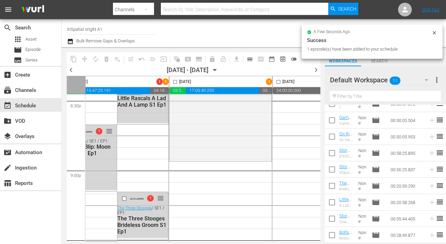
click at [434, 34] on div at bounding box center [355, 33] width 170 height 25
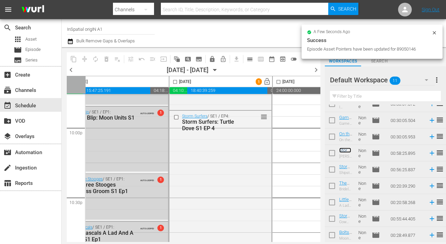
scroll to position [3045, 123]
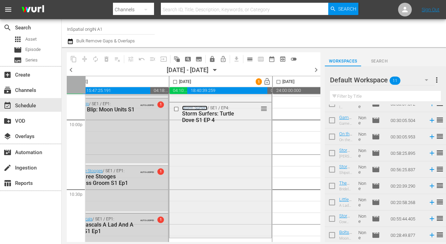
click at [195, 106] on link "Storm Surfers" at bounding box center [194, 108] width 25 height 5
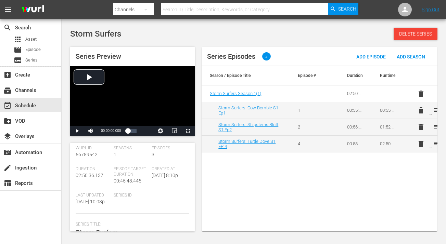
scroll to position [21, 0]
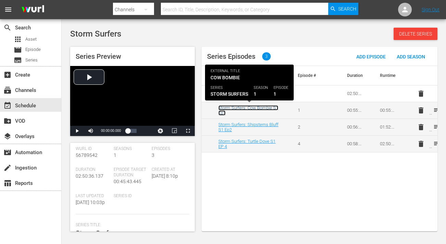
click at [250, 108] on link "Storm Surfers: Cow Bombie S1 Ep1" at bounding box center [248, 110] width 60 height 10
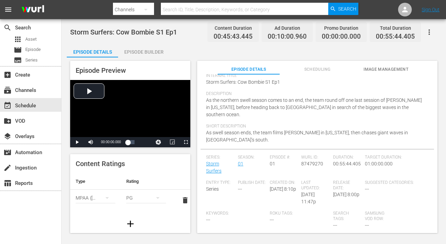
scroll to position [52, 0]
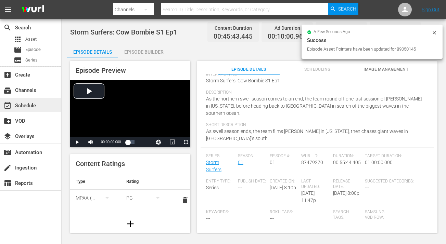
click at [24, 108] on div "event_available Schedule" at bounding box center [19, 105] width 38 height 6
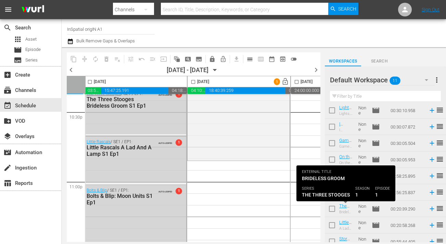
scroll to position [36, 0]
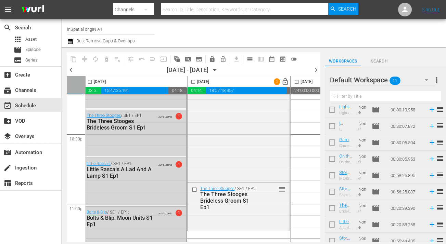
scroll to position [3136, 105]
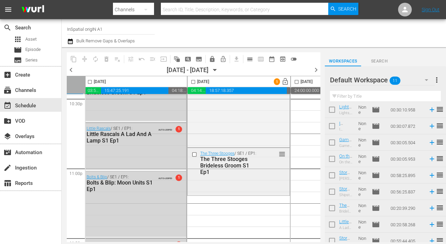
click at [280, 153] on span "reorder" at bounding box center [281, 154] width 7 height 8
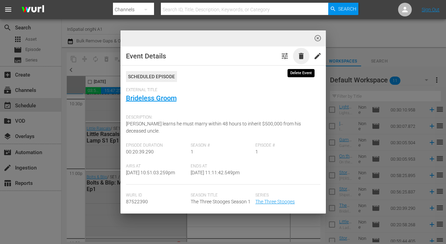
click at [300, 59] on span "delete" at bounding box center [301, 56] width 8 height 8
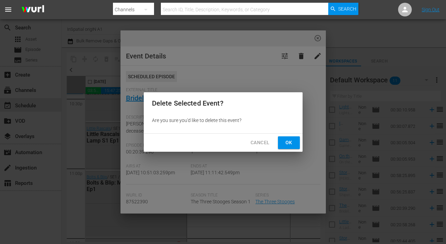
click at [292, 143] on span "Ok" at bounding box center [288, 142] width 11 height 9
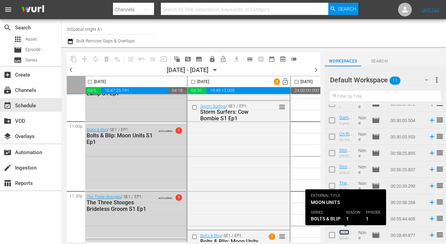
scroll to position [3205, 105]
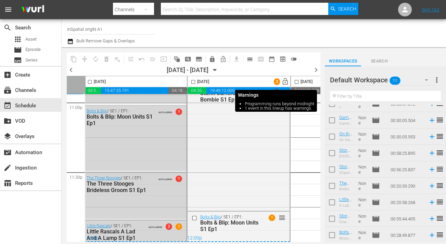
click at [276, 82] on span "2" at bounding box center [277, 82] width 6 height 4
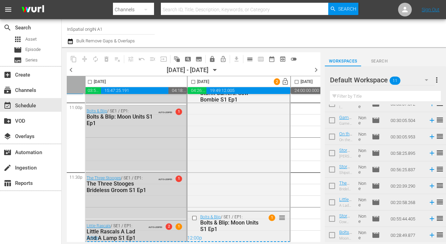
click at [270, 215] on span "1" at bounding box center [271, 218] width 6 height 6
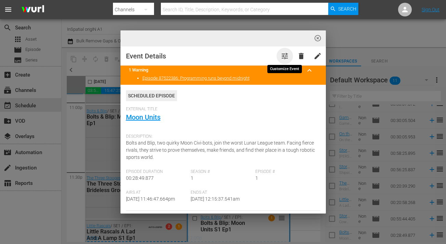
click at [286, 54] on span "tune" at bounding box center [284, 56] width 8 height 8
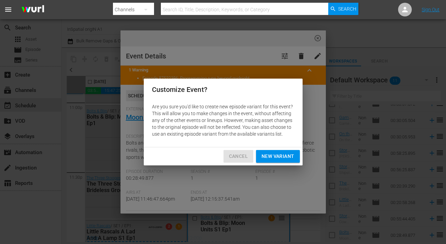
click at [238, 155] on span "Cancel" at bounding box center [238, 156] width 19 height 9
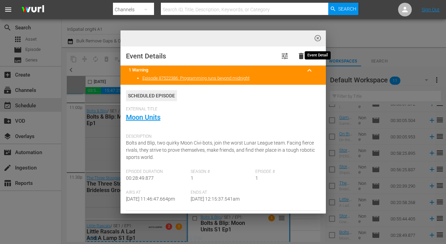
click at [318, 37] on span "highlight_off_icon" at bounding box center [318, 39] width 8 height 8
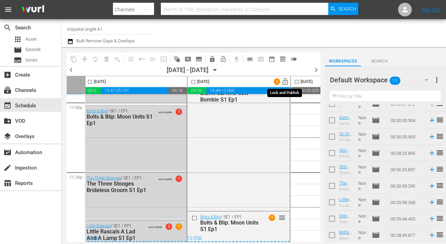
click at [287, 83] on span "lock_open" at bounding box center [285, 82] width 8 height 8
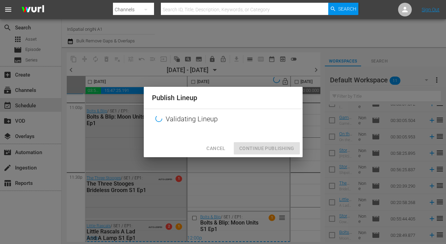
click at [287, 83] on div "Publish Lineup Validating Lineup Cancel Continue Publishing" at bounding box center [223, 122] width 446 height 244
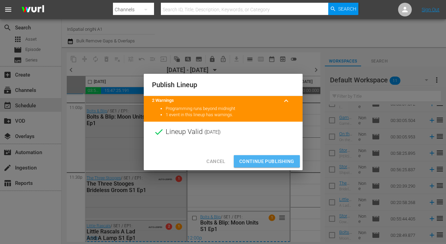
click at [256, 160] on span "Continue Publishing" at bounding box center [266, 161] width 55 height 9
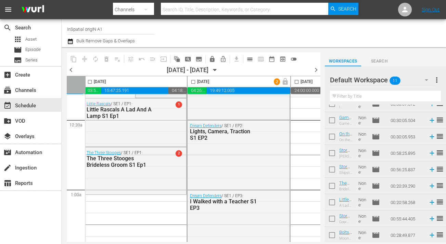
scroll to position [0, 105]
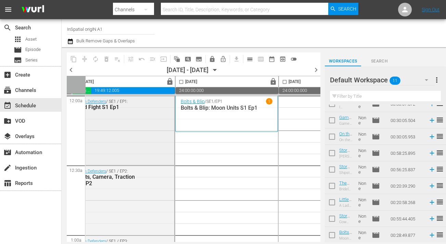
scroll to position [0, 221]
click at [239, 110] on p "Bolts & Blip: Moon Units S1 Ep1" at bounding box center [226, 108] width 92 height 6
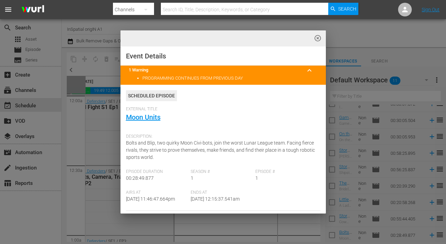
click at [309, 68] on span "keyboard_arrow_up" at bounding box center [309, 70] width 8 height 8
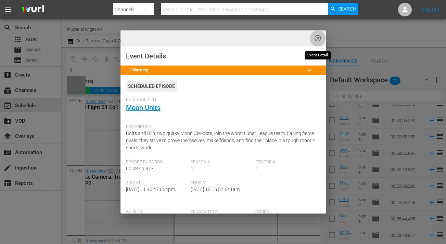
click at [317, 38] on span "highlight_off_icon" at bounding box center [318, 39] width 8 height 8
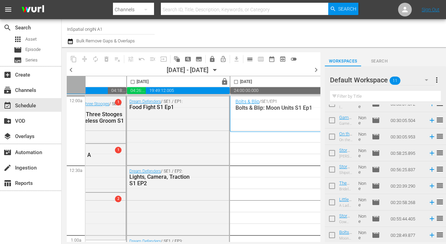
scroll to position [0, 163]
click at [134, 83] on input "checkbox" at bounding box center [135, 83] width 8 height 8
checkbox input "true"
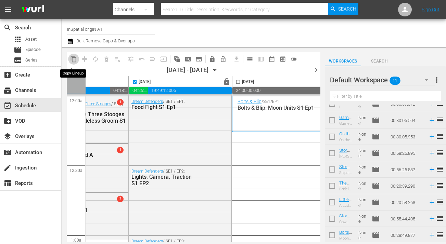
click at [72, 58] on span "content_copy" at bounding box center [73, 59] width 7 height 7
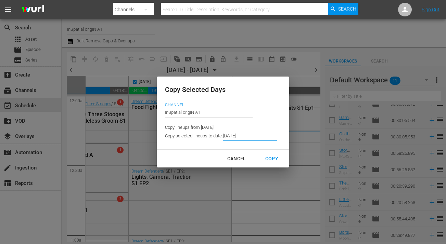
click at [234, 135] on input "8/27/2025" at bounding box center [250, 136] width 54 height 10
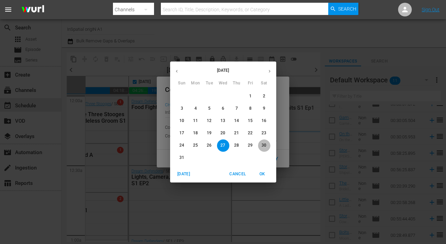
click at [265, 144] on p "30" at bounding box center [263, 146] width 5 height 6
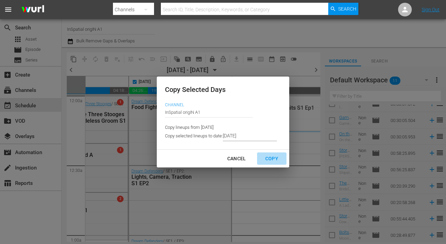
click at [266, 157] on div "Copy" at bounding box center [272, 159] width 24 height 9
type input "8/29/2025"
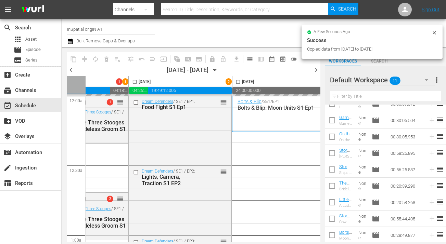
checkbox input "false"
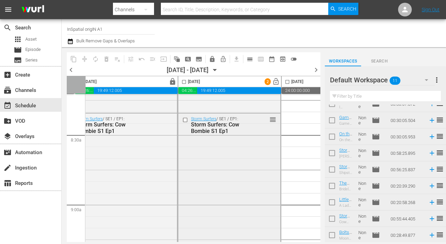
scroll to position [1141, 217]
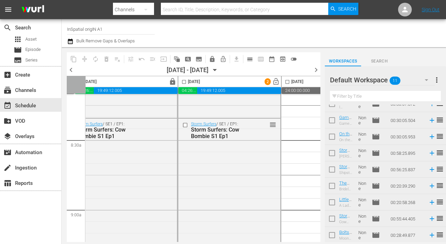
click at [183, 82] on input "checkbox" at bounding box center [184, 83] width 8 height 8
checkbox input "true"
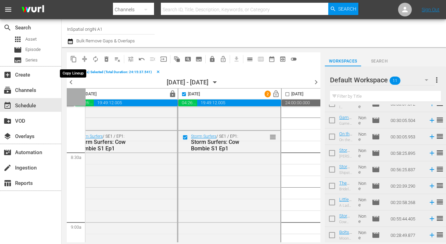
click at [72, 58] on span "content_copy" at bounding box center [73, 59] width 7 height 7
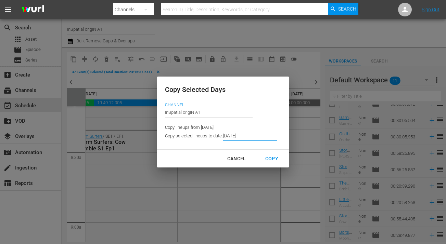
click at [234, 136] on input "[DATE]" at bounding box center [250, 136] width 54 height 10
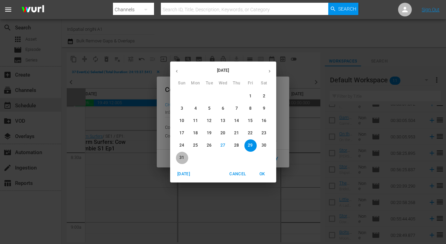
click at [181, 156] on p "31" at bounding box center [181, 158] width 5 height 6
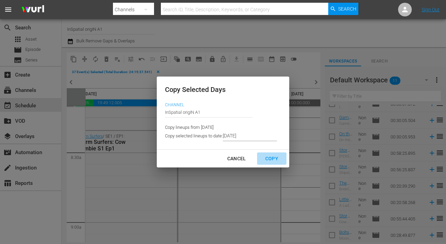
click at [265, 156] on div "Copy" at bounding box center [272, 159] width 24 height 9
type input "8/30/2025"
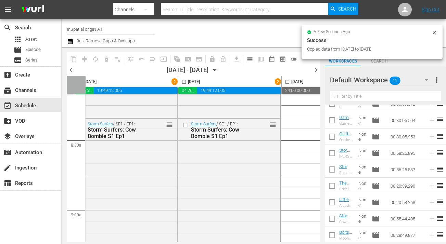
checkbox input "false"
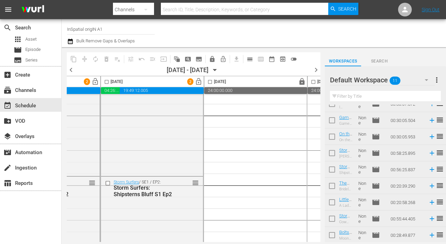
scroll to position [0, 398]
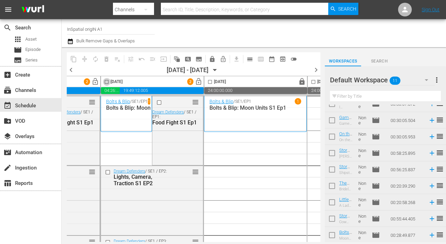
click at [107, 82] on input "checkbox" at bounding box center [107, 83] width 8 height 8
checkbox input "true"
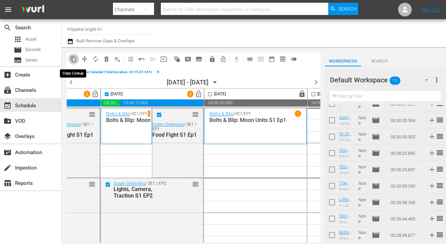
click at [75, 61] on span "content_copy" at bounding box center [73, 59] width 7 height 7
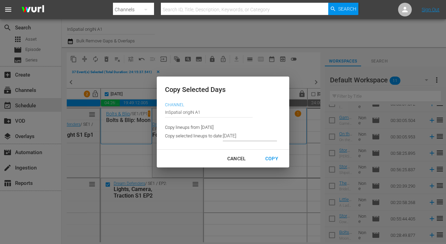
drag, startPoint x: 234, startPoint y: 135, endPoint x: 224, endPoint y: 135, distance: 10.3
click at [224, 135] on div "Copy selected lineups to date: 8/30/2025" at bounding box center [221, 136] width 112 height 10
click at [225, 138] on input "8/30/2025" at bounding box center [250, 136] width 54 height 10
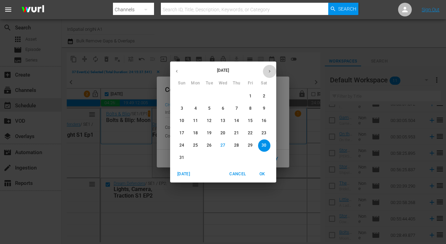
click at [269, 71] on icon "button" at bounding box center [269, 71] width 2 height 3
click at [199, 96] on span "1" at bounding box center [195, 96] width 12 height 6
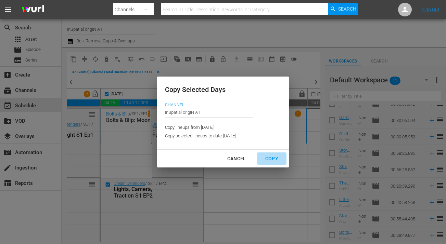
click at [267, 160] on div "Copy" at bounding box center [272, 159] width 24 height 9
type input "8/31/2025"
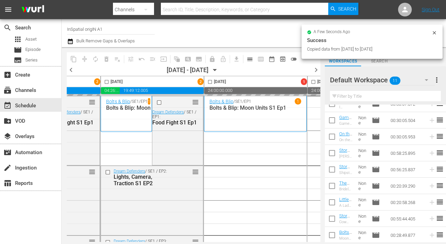
checkbox input "false"
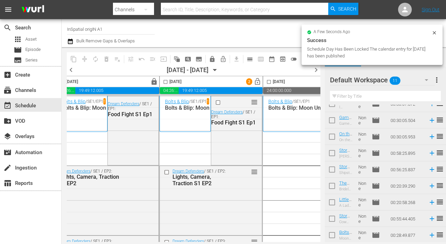
scroll to position [0, 450]
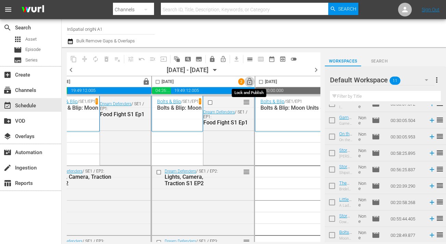
click at [248, 82] on span "lock_open" at bounding box center [250, 82] width 8 height 8
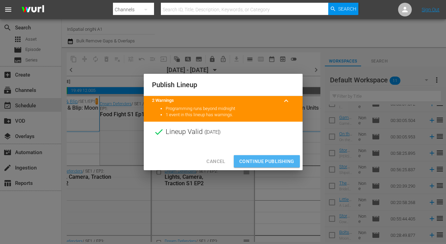
click at [276, 158] on span "Continue Publishing" at bounding box center [266, 161] width 55 height 9
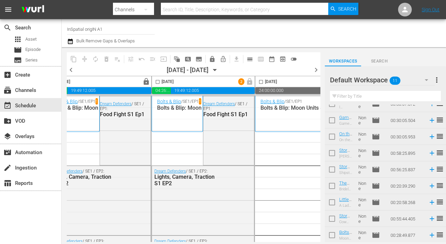
click at [157, 81] on input "checkbox" at bounding box center [158, 83] width 8 height 8
checkbox input "true"
click at [76, 62] on span "content_copy" at bounding box center [73, 59] width 7 height 7
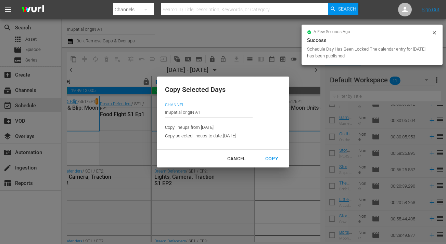
click at [234, 135] on input "[DATE]" at bounding box center [250, 136] width 54 height 10
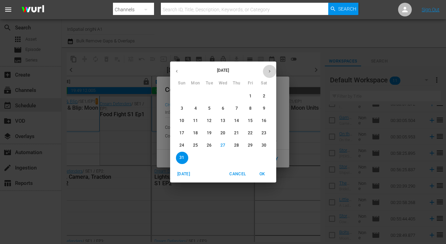
click at [271, 68] on button "button" at bounding box center [269, 71] width 13 height 13
click at [211, 96] on span "2" at bounding box center [209, 96] width 12 height 6
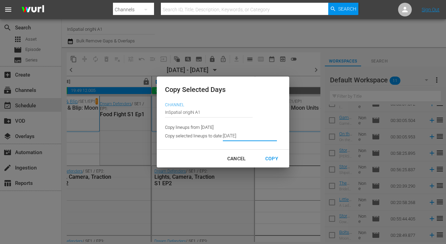
click at [270, 159] on div "Copy" at bounding box center [272, 159] width 24 height 9
type input "[DATE]"
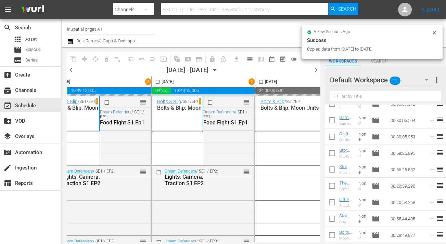
checkbox input "false"
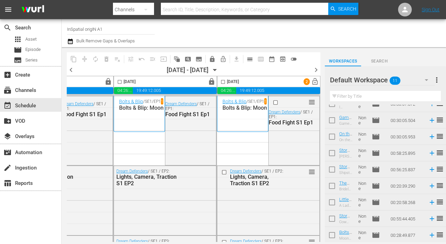
click at [220, 82] on input "checkbox" at bounding box center [223, 83] width 8 height 8
checkbox input "true"
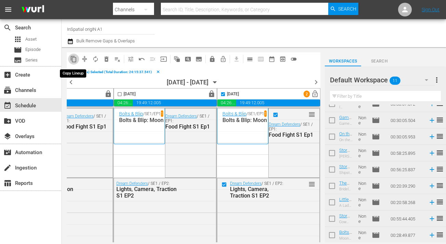
click at [73, 58] on span "content_copy" at bounding box center [73, 59] width 7 height 7
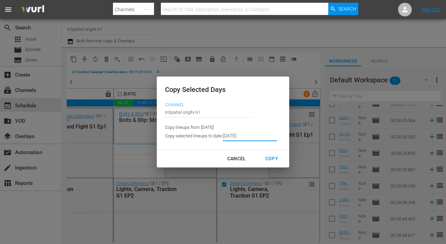
click at [234, 135] on input "[DATE]" at bounding box center [250, 136] width 54 height 10
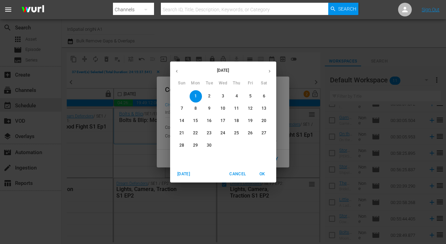
click at [223, 96] on p "3" at bounding box center [223, 96] width 2 height 6
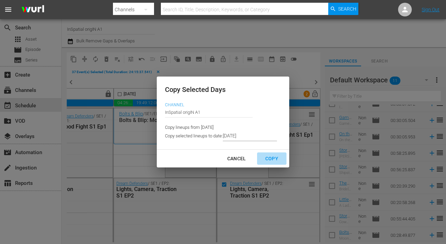
click at [269, 155] on div "Copy" at bounding box center [272, 159] width 24 height 9
type input "[DATE]"
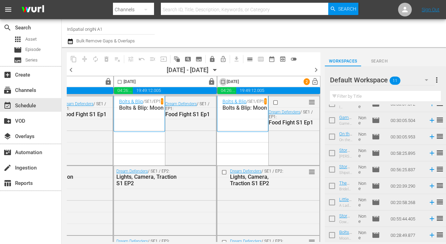
click at [221, 82] on input "checkbox" at bounding box center [223, 83] width 8 height 8
checkbox input "true"
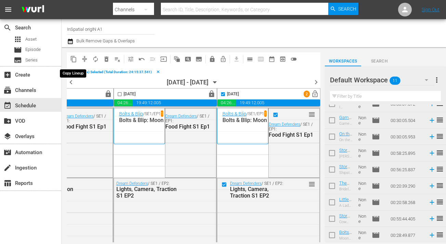
click at [73, 60] on span "content_copy" at bounding box center [73, 59] width 7 height 7
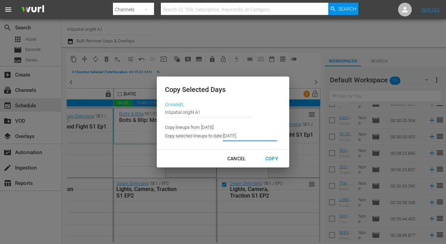
click at [235, 136] on input "[DATE]" at bounding box center [250, 136] width 54 height 10
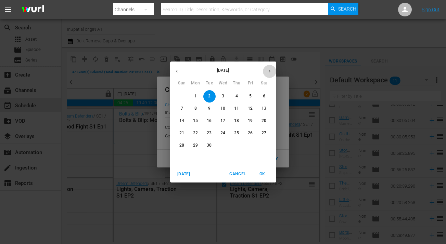
click at [270, 72] on icon "button" at bounding box center [269, 71] width 5 height 5
drag, startPoint x: 250, startPoint y: 96, endPoint x: 175, endPoint y: 72, distance: 78.3
click at [175, 72] on div "October 2025 Sun Mon Tue Wed Thu Fri Sat 28 29 30 1 2 3 4 5 6 7 8 9 10 11 12 13…" at bounding box center [223, 114] width 106 height 104
click at [175, 72] on icon "button" at bounding box center [176, 71] width 5 height 5
click at [225, 95] on span "3" at bounding box center [223, 96] width 12 height 6
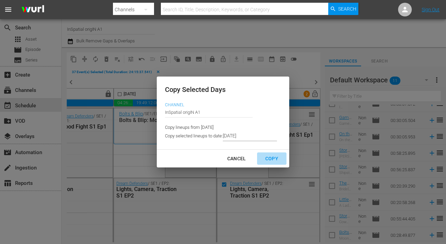
click at [266, 157] on div "Copy" at bounding box center [272, 159] width 24 height 9
type input "[DATE]"
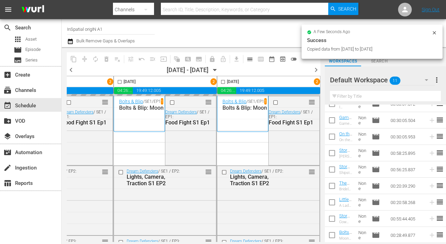
checkbox input "false"
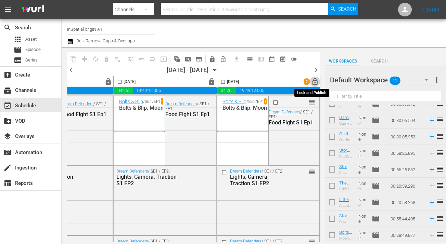
click at [311, 82] on span "lock_open" at bounding box center [315, 82] width 8 height 8
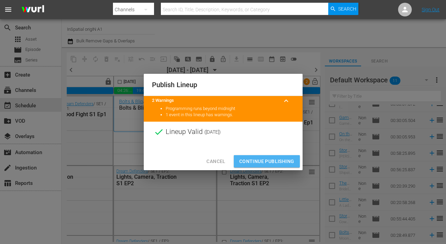
click at [266, 158] on span "Continue Publishing" at bounding box center [266, 161] width 55 height 9
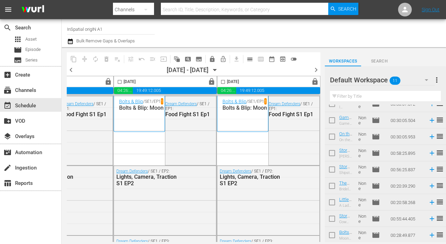
click at [316, 67] on span "chevron_right" at bounding box center [315, 70] width 9 height 9
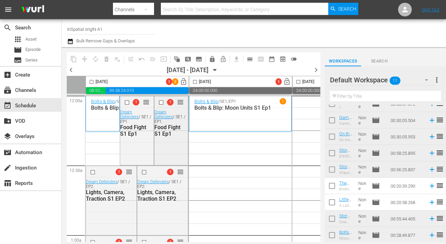
click at [161, 102] on input "checkbox" at bounding box center [161, 103] width 7 height 6
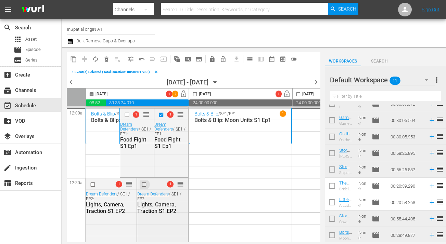
click at [144, 183] on input "checkbox" at bounding box center [144, 185] width 7 height 6
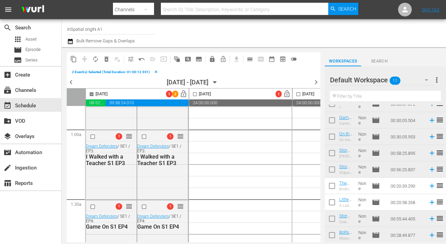
scroll to position [127, 0]
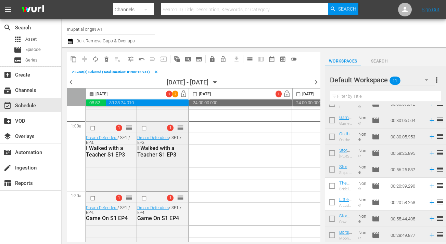
click at [143, 128] on input "checkbox" at bounding box center [144, 128] width 7 height 6
click at [143, 199] on input "checkbox" at bounding box center [144, 199] width 7 height 6
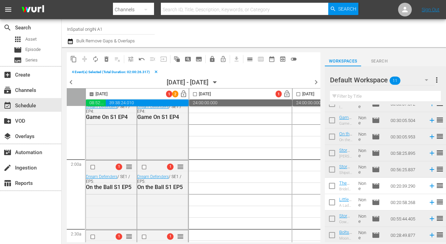
scroll to position [236, 0]
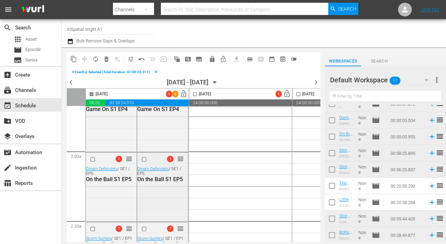
click at [144, 162] on div at bounding box center [145, 159] width 10 height 8
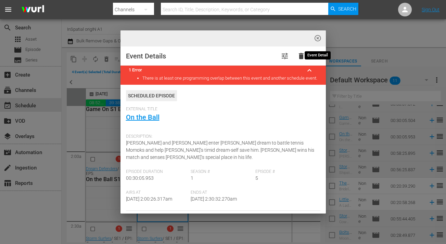
click at [315, 37] on span "highlight_off_icon" at bounding box center [318, 39] width 8 height 8
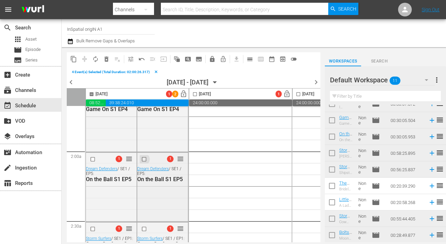
click at [143, 160] on input "checkbox" at bounding box center [144, 159] width 7 height 6
click at [143, 230] on input "checkbox" at bounding box center [144, 229] width 7 height 6
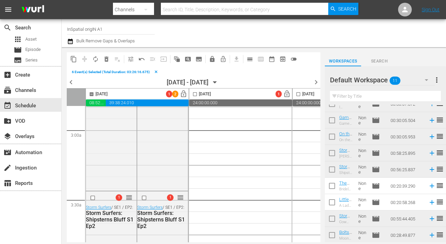
scroll to position [408, 0]
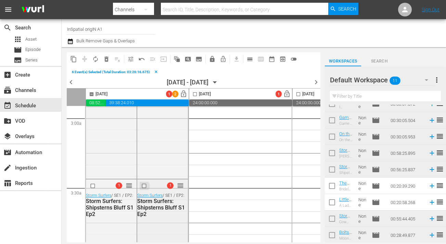
click at [144, 186] on input "checkbox" at bounding box center [144, 186] width 7 height 6
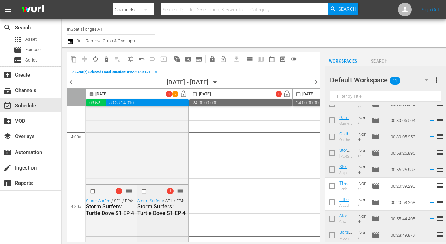
scroll to position [534, 0]
click at [144, 191] on input "checkbox" at bounding box center [144, 191] width 7 height 6
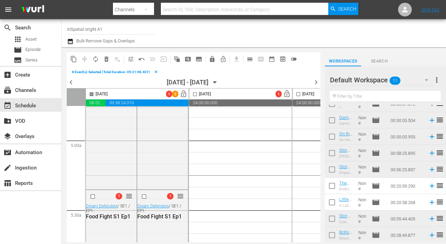
scroll to position [672, 0]
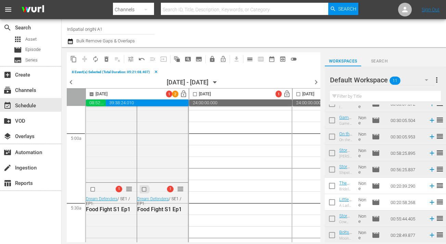
click at [144, 191] on input "checkbox" at bounding box center [144, 189] width 7 height 6
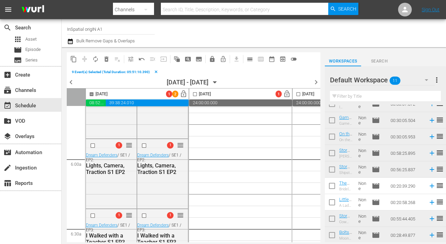
scroll to position [788, 0]
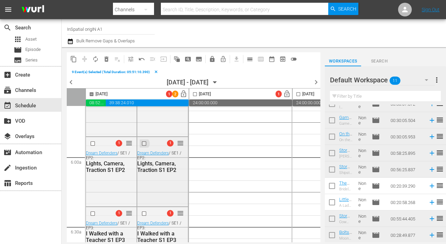
click at [144, 142] on input "checkbox" at bounding box center [144, 144] width 7 height 6
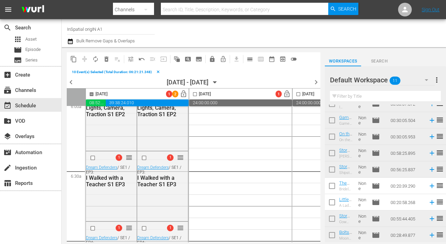
scroll to position [847, 0]
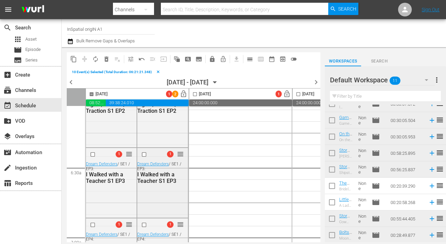
click at [144, 154] on input "checkbox" at bounding box center [144, 155] width 7 height 6
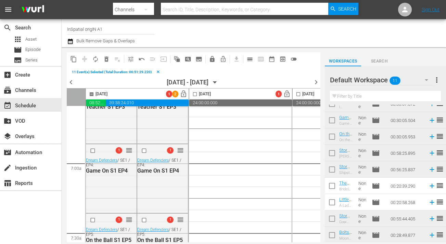
scroll to position [940, 0]
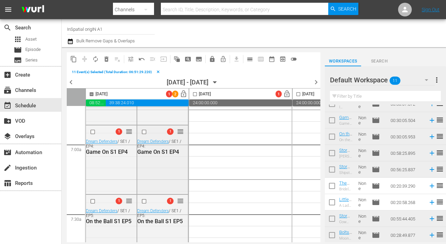
click at [144, 132] on input "checkbox" at bounding box center [144, 132] width 7 height 6
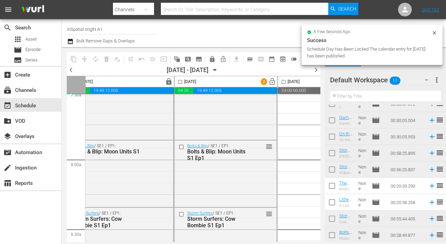
scroll to position [1052, 123]
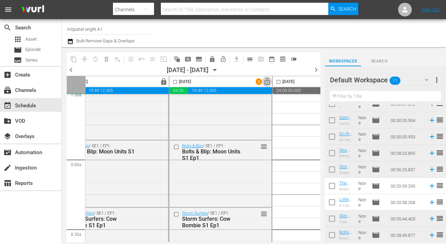
click at [266, 82] on span "lock_open" at bounding box center [267, 82] width 8 height 8
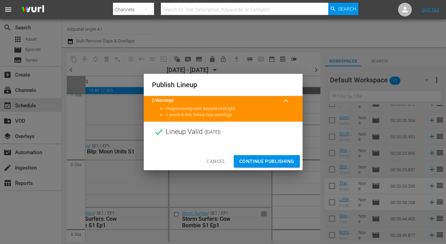
click at [272, 163] on span "Continue Publishing" at bounding box center [266, 161] width 55 height 9
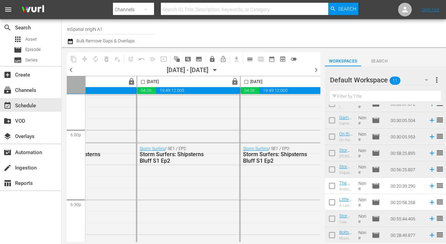
scroll to position [2296, 52]
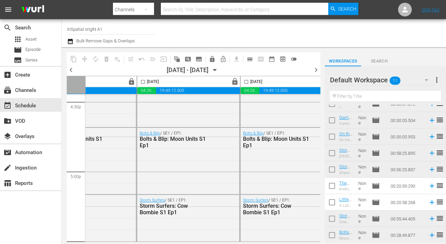
click at [72, 70] on span "chevron_left" at bounding box center [71, 70] width 9 height 9
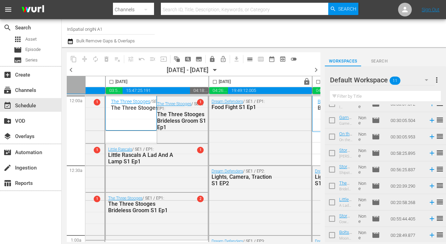
scroll to position [0, 71]
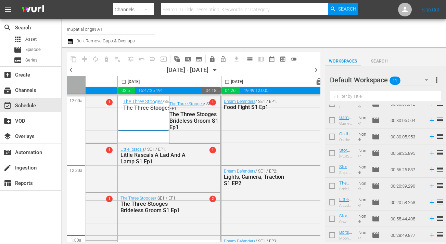
click at [226, 82] on input "checkbox" at bounding box center [227, 83] width 8 height 8
checkbox input "true"
click at [73, 60] on span "content_copy" at bounding box center [73, 59] width 7 height 7
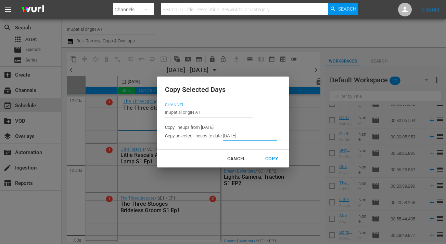
click at [227, 136] on input "9/02/2025" at bounding box center [250, 136] width 54 height 10
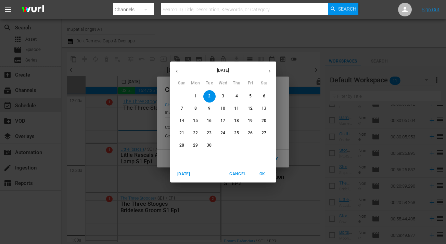
click at [177, 71] on icon "button" at bounding box center [176, 71] width 5 height 5
click at [235, 144] on p "28" at bounding box center [236, 146] width 5 height 6
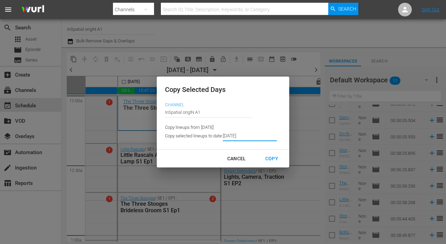
click at [270, 158] on div "Copy" at bounding box center [272, 159] width 24 height 9
type input "8/29/2025"
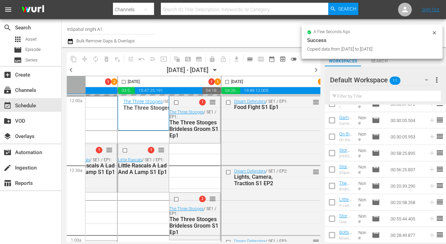
checkbox input "false"
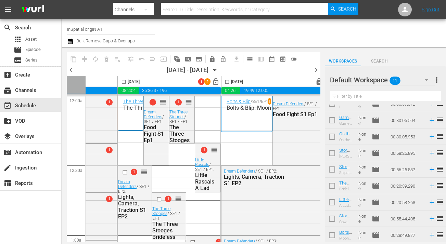
click at [124, 83] on input "checkbox" at bounding box center [124, 83] width 8 height 8
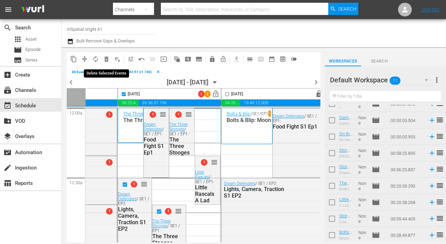
click at [108, 58] on span "delete_forever_outlined" at bounding box center [106, 59] width 7 height 7
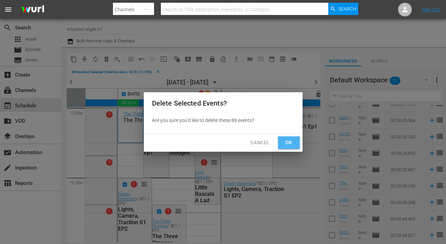
click at [287, 145] on span "Ok" at bounding box center [288, 142] width 11 height 9
checkbox input "false"
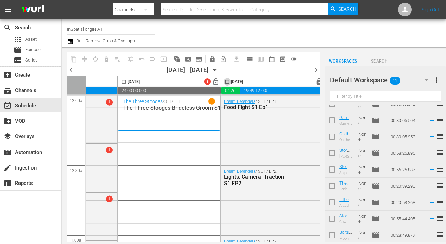
click at [227, 81] on input "checkbox" at bounding box center [227, 83] width 8 height 8
checkbox input "true"
click at [74, 56] on span "content_copy" at bounding box center [73, 59] width 7 height 7
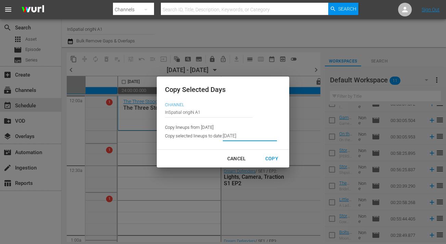
click at [234, 136] on input "8/29/2025" at bounding box center [250, 136] width 54 height 10
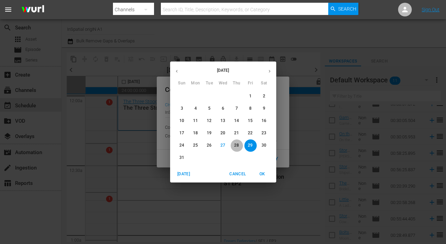
click at [235, 141] on button "28" at bounding box center [236, 146] width 12 height 12
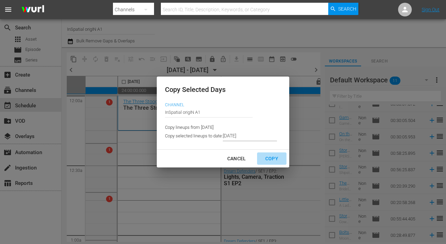
click at [270, 157] on div "Copy" at bounding box center [272, 159] width 24 height 9
type input "8/29/2025"
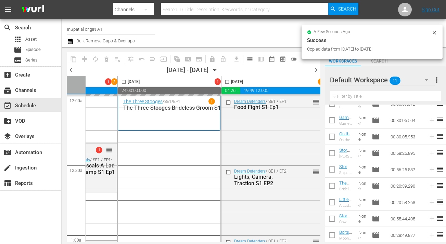
checkbox input "false"
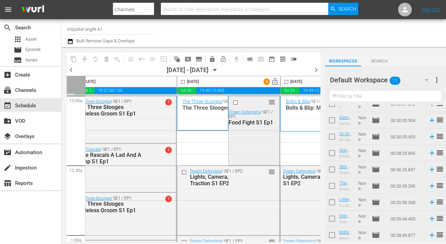
scroll to position [0, 0]
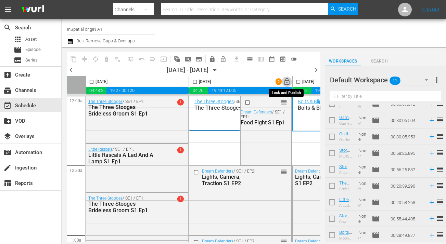
click at [288, 82] on span "lock_open" at bounding box center [287, 82] width 8 height 8
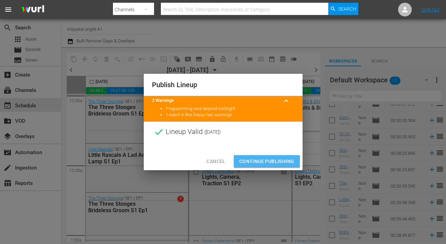
click at [263, 158] on span "Continue Publishing" at bounding box center [266, 161] width 55 height 9
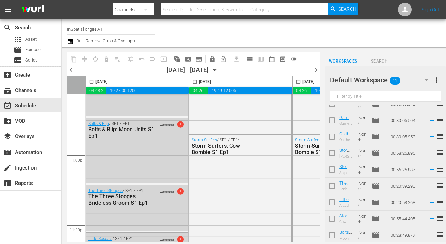
scroll to position [3205, 0]
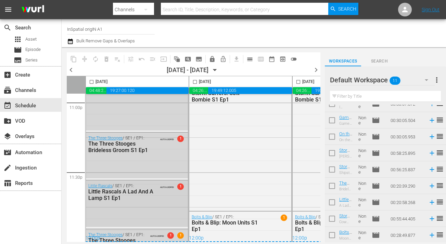
click at [167, 183] on span "AUTO-LOOPED" at bounding box center [167, 185] width 14 height 5
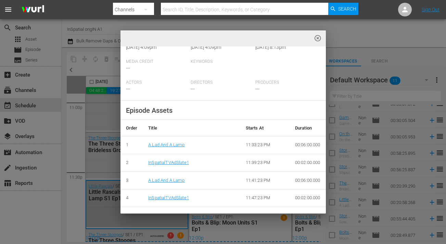
scroll to position [0, 0]
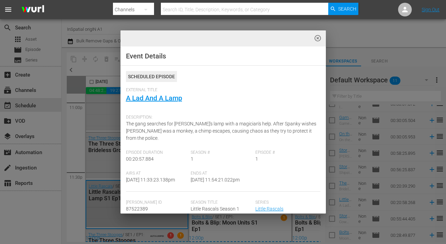
click at [315, 36] on span "highlight_off_icon" at bounding box center [318, 39] width 8 height 8
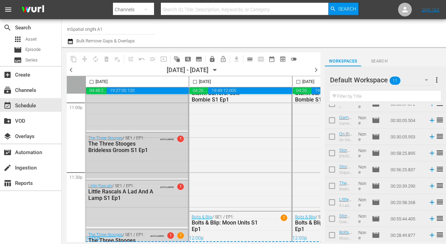
click at [183, 137] on span "1" at bounding box center [180, 138] width 6 height 6
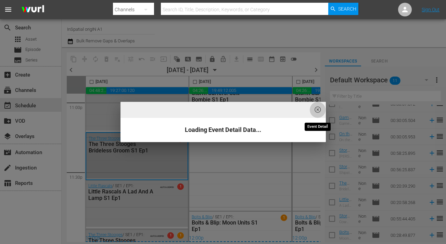
click at [318, 107] on span "highlight_off_icon" at bounding box center [318, 110] width 8 height 8
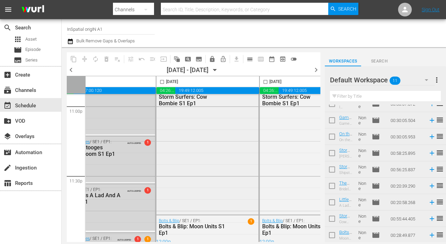
scroll to position [3198, 0]
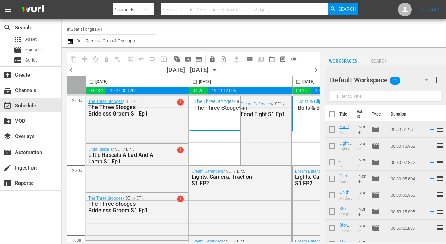
click at [163, 85] on div "[DATE]" at bounding box center [137, 81] width 103 height 11
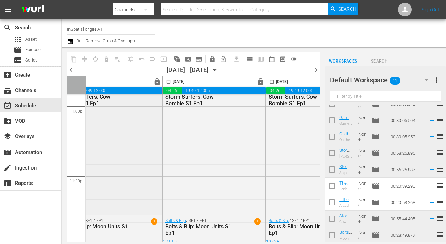
scroll to position [3198, 0]
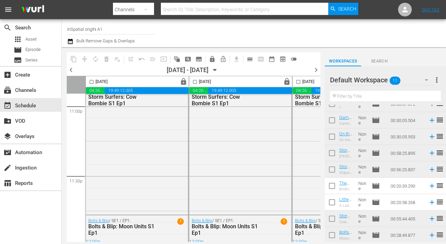
click at [70, 68] on span "chevron_left" at bounding box center [71, 70] width 9 height 9
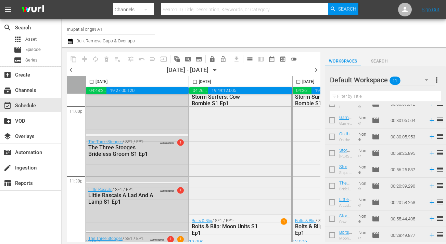
scroll to position [3202, 0]
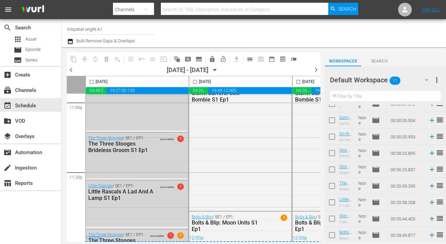
click at [92, 83] on input "checkbox" at bounding box center [92, 83] width 8 height 8
checkbox input "true"
click at [236, 133] on div "Storm Surfers / SE1 / EP1: Storm Surfers: Cow Bombie S1 Ep1" at bounding box center [240, 146] width 102 height 128
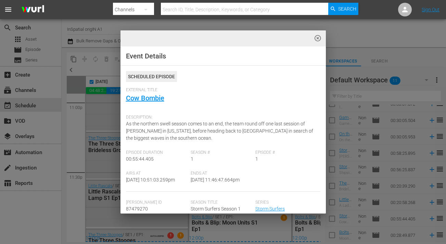
click at [319, 108] on div "External Title Cow Bombie" at bounding box center [223, 100] width 194 height 24
click at [318, 40] on span "highlight_off_icon" at bounding box center [318, 39] width 8 height 8
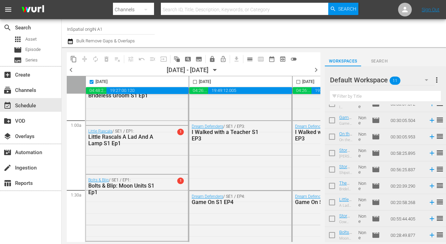
scroll to position [0, 0]
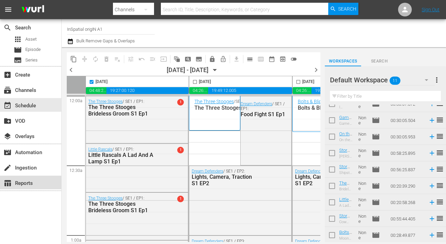
click at [31, 181] on div "table_chart Reports" at bounding box center [19, 182] width 38 height 6
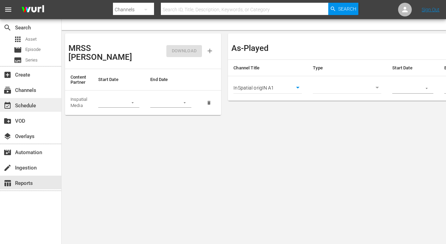
click at [26, 107] on div "event_available Schedule" at bounding box center [19, 105] width 38 height 6
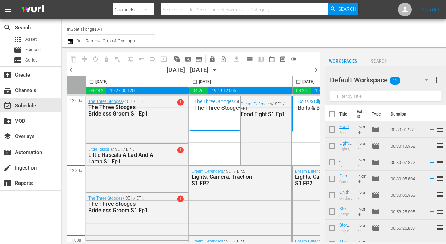
click at [315, 69] on span "chevron_right" at bounding box center [315, 70] width 9 height 9
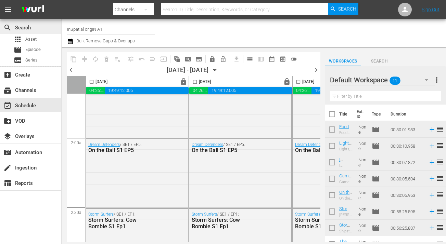
scroll to position [236, 0]
